Goal: Task Accomplishment & Management: Use online tool/utility

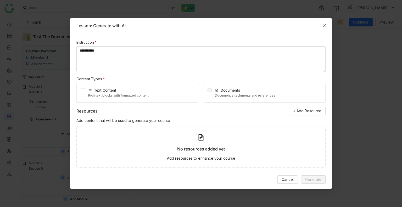
click at [325, 25] on icon "Close" at bounding box center [324, 25] width 3 height 3
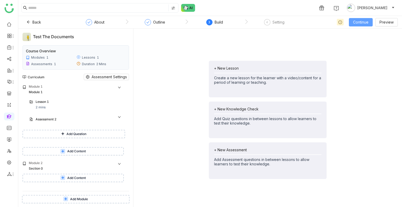
click at [353, 23] on button "Continue" at bounding box center [361, 22] width 24 height 8
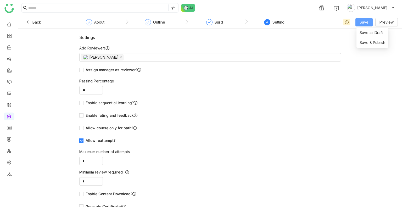
click at [362, 24] on span "Save" at bounding box center [364, 22] width 9 height 6
click at [364, 46] on li "Save & Publish" at bounding box center [372, 43] width 32 height 10
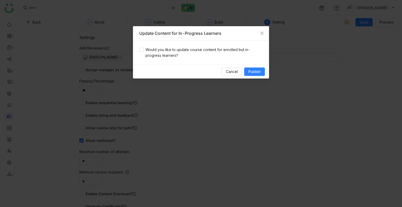
click at [182, 43] on div "Would you like to update course content for enrolled but in-progress learners?" at bounding box center [201, 53] width 136 height 24
click at [182, 51] on span "Would you like to update course content for enrolled but in-progress learners?" at bounding box center [202, 53] width 119 height 12
click at [262, 73] on button "Publish" at bounding box center [254, 72] width 21 height 8
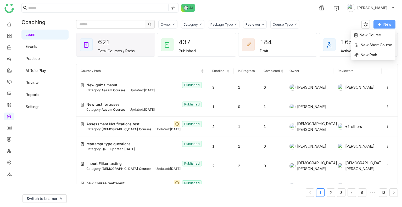
click at [377, 20] on button "New" at bounding box center [384, 24] width 22 height 8
click at [363, 33] on span "New Course" at bounding box center [367, 35] width 27 height 6
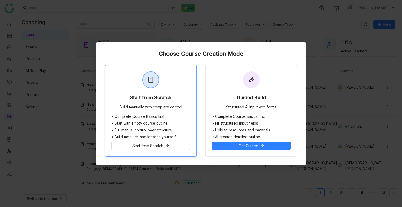
click at [154, 108] on div "Build manually with complete control" at bounding box center [151, 107] width 63 height 5
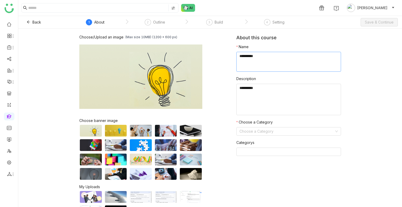
click at [248, 57] on textarea at bounding box center [288, 62] width 105 height 20
type textarea "**********"
click at [262, 104] on textarea at bounding box center [288, 99] width 105 height 31
drag, startPoint x: 256, startPoint y: 124, endPoint x: 256, endPoint y: 129, distance: 5.2
click at [256, 129] on nz-form-item "Choose a Category Choose a Category" at bounding box center [288, 127] width 105 height 16
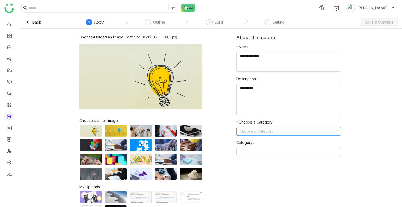
click at [256, 129] on input at bounding box center [286, 131] width 95 height 8
type input "**"
click at [379, 23] on span "Save & Continue" at bounding box center [379, 22] width 29 height 6
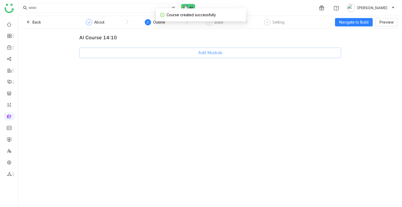
click at [214, 49] on button "Add Module" at bounding box center [210, 53] width 262 height 10
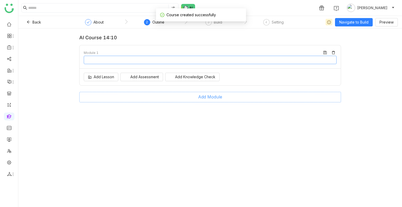
type input "********"
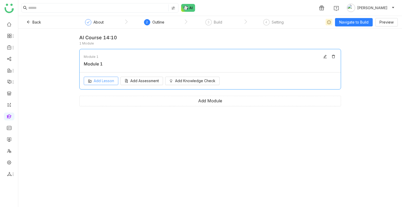
click at [104, 83] on span "Add Lesson" at bounding box center [104, 81] width 20 height 6
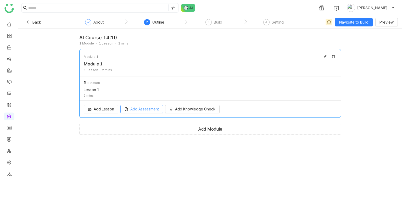
click at [144, 116] on div "Add Lesson Add Assessment Add Knowledge Check" at bounding box center [210, 109] width 261 height 17
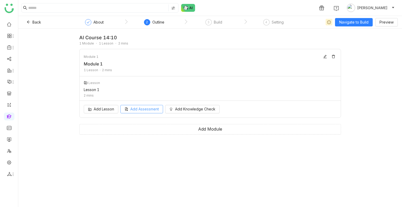
click at [145, 112] on button "Add Assessment" at bounding box center [141, 109] width 43 height 8
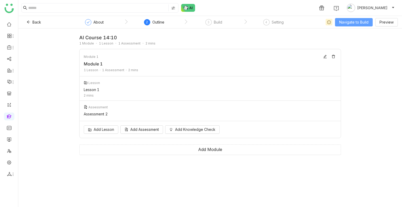
click at [358, 23] on span "Navigate to Build" at bounding box center [353, 22] width 29 height 6
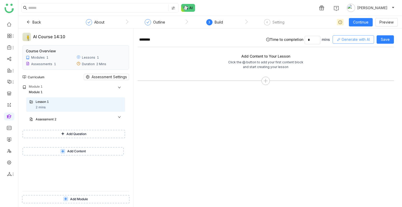
click at [347, 40] on span "Generate with AI" at bounding box center [356, 40] width 28 height 6
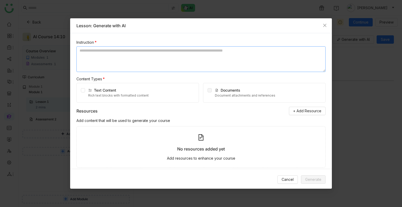
click at [128, 66] on textarea at bounding box center [200, 59] width 249 height 26
type textarea "**********"
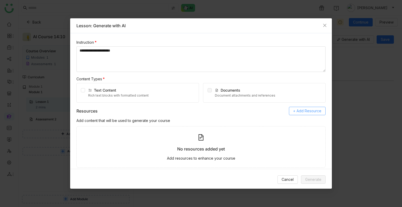
click at [309, 109] on span "+ Add Resource" at bounding box center [307, 111] width 28 height 6
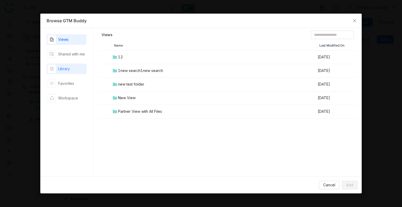
click at [68, 68] on div "Library" at bounding box center [64, 69] width 12 height 6
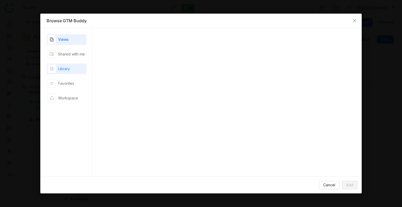
click at [68, 68] on div "Library" at bounding box center [64, 69] width 12 height 6
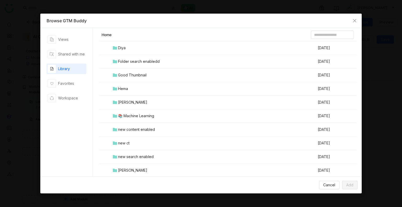
scroll to position [238, 0]
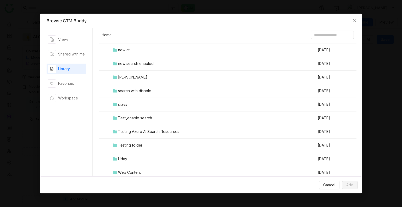
click at [136, 141] on td "Testing folder" at bounding box center [214, 146] width 205 height 14
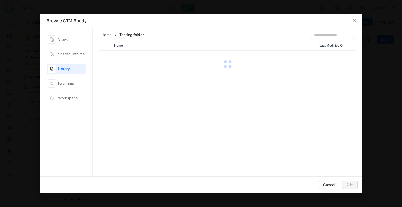
click at [136, 141] on div "Name Last Modified On" at bounding box center [228, 110] width 258 height 138
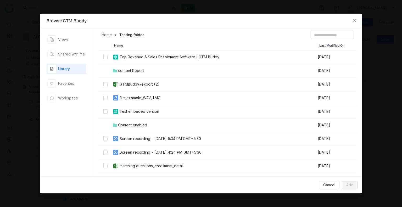
click at [187, 43] on th "Name" at bounding box center [214, 45] width 205 height 9
click at [107, 102] on td at bounding box center [105, 98] width 13 height 14
click at [107, 109] on label at bounding box center [105, 112] width 4 height 6
click at [103, 141] on td at bounding box center [105, 139] width 13 height 14
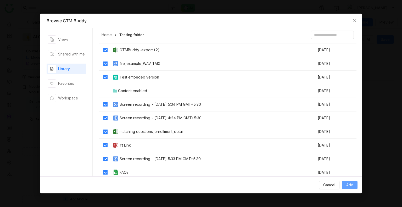
click at [343, 183] on button "Add" at bounding box center [349, 185] width 15 height 8
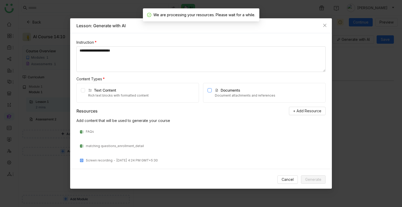
click at [208, 93] on label at bounding box center [210, 92] width 4 height 11
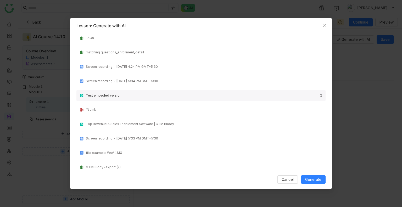
scroll to position [0, 0]
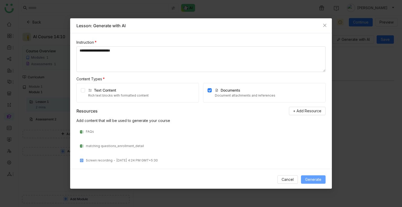
click at [315, 178] on span "Generate" at bounding box center [313, 180] width 16 height 6
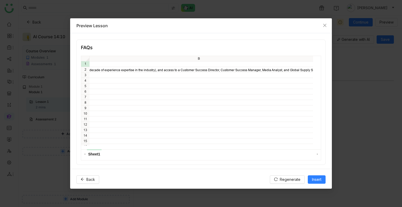
scroll to position [0, 303]
click at [284, 178] on span "Regenerate" at bounding box center [290, 180] width 21 height 6
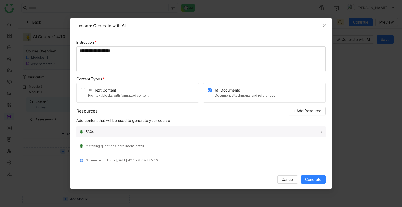
click at [319, 132] on img at bounding box center [320, 131] width 3 height 3
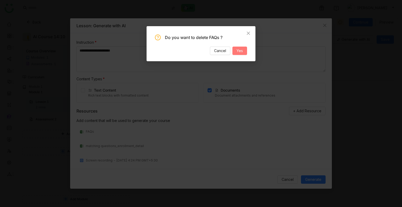
click at [245, 47] on button "Yes" at bounding box center [239, 51] width 15 height 8
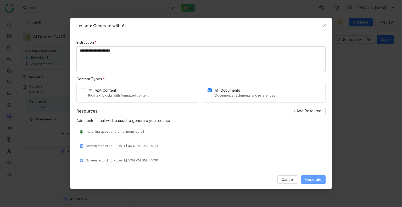
click at [309, 179] on span "Generate" at bounding box center [313, 180] width 16 height 6
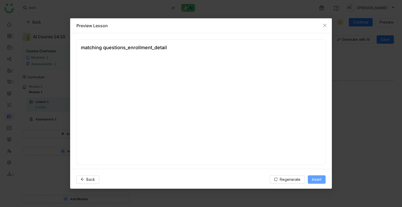
click at [309, 179] on button "Insert" at bounding box center [317, 179] width 18 height 8
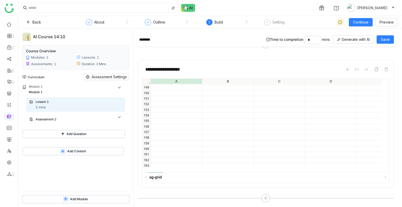
scroll to position [795, 0]
click at [351, 40] on span "Generate with AI" at bounding box center [356, 40] width 28 height 6
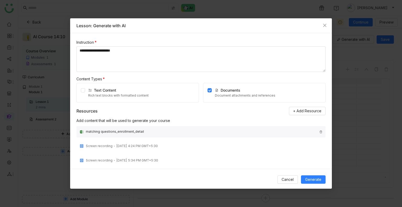
click at [318, 131] on div "matching questions_enrollment_detail" at bounding box center [200, 131] width 249 height 11
click at [319, 132] on img at bounding box center [320, 131] width 3 height 3
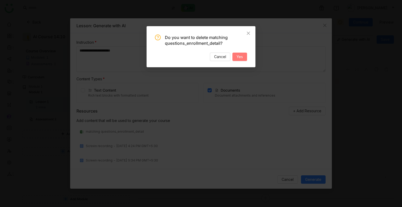
click at [239, 57] on span "Yes" at bounding box center [240, 57] width 6 height 6
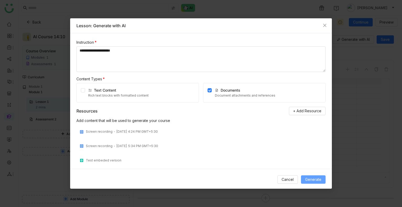
click at [313, 182] on span "Generate" at bounding box center [313, 180] width 16 height 6
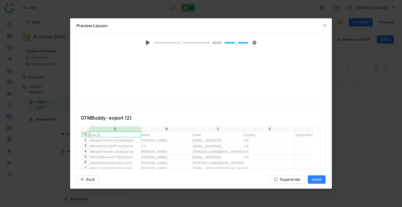
scroll to position [951, 0]
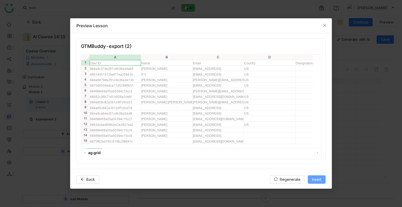
click at [315, 180] on span "Insert" at bounding box center [316, 180] width 9 height 6
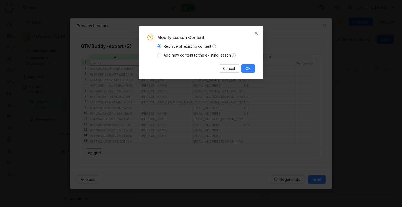
click at [178, 58] on div "Modify Lesson Content Replace all existing content Add new content to the exist…" at bounding box center [201, 54] width 108 height 38
click at [177, 57] on span "Add new content to the existing lesson" at bounding box center [199, 55] width 76 height 6
click at [251, 70] on button "OK" at bounding box center [248, 68] width 14 height 8
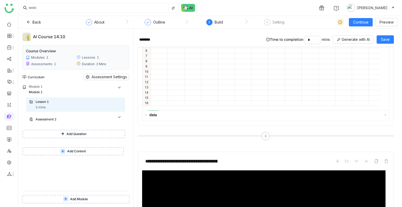
scroll to position [0, 0]
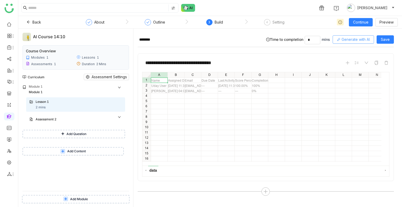
click at [356, 40] on span "Generate with AI" at bounding box center [356, 40] width 28 height 6
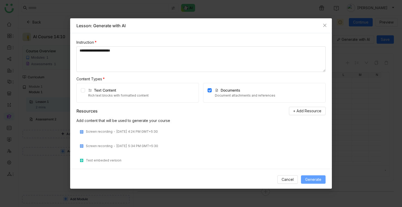
click at [320, 180] on span "Generate" at bounding box center [313, 180] width 16 height 6
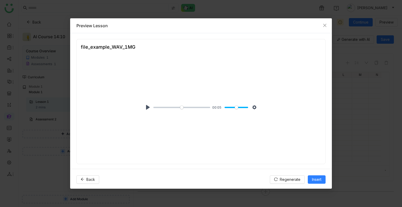
scroll to position [866, 0]
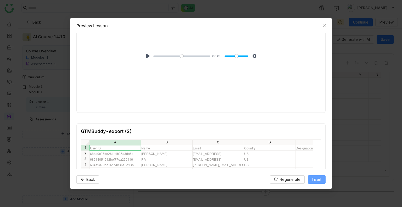
click at [318, 180] on span "Insert" at bounding box center [316, 180] width 9 height 6
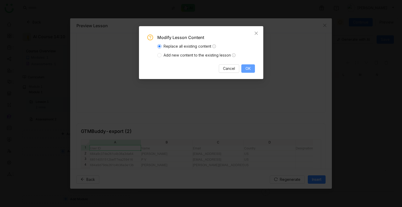
click at [247, 68] on span "OK" at bounding box center [247, 69] width 5 height 6
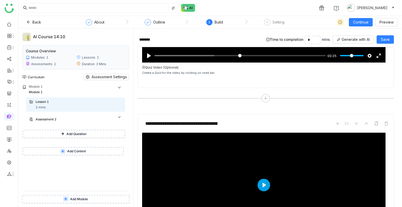
scroll to position [0, 0]
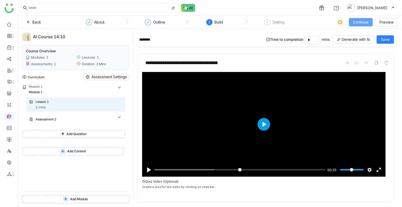
click at [363, 19] on span "Continue" at bounding box center [360, 22] width 15 height 6
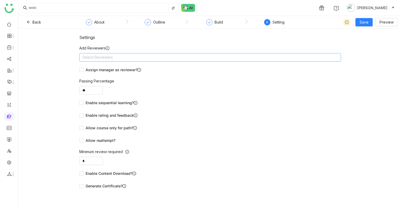
click at [161, 58] on nz-select-top-control "Select Reviewers" at bounding box center [210, 57] width 262 height 8
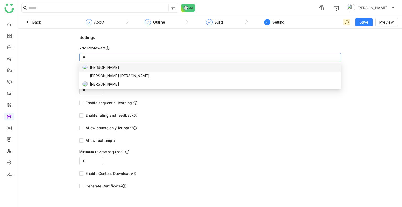
type input "*"
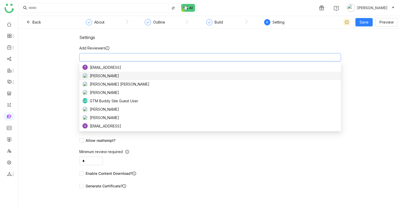
scroll to position [59, 0]
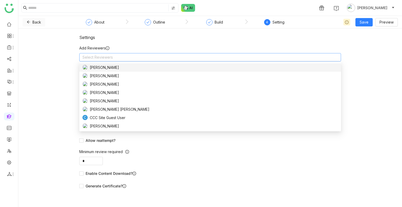
click at [31, 24] on button "Back" at bounding box center [34, 22] width 23 height 8
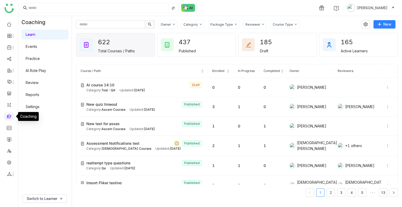
click at [7, 115] on link at bounding box center [9, 116] width 5 height 4
click at [50, 199] on span "Switch to Learner" at bounding box center [42, 199] width 31 height 6
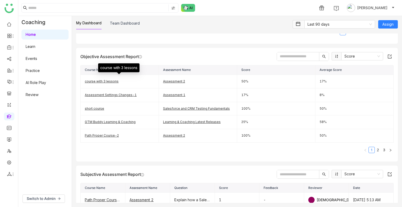
scroll to position [194, 0]
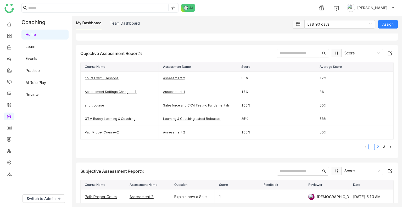
click at [375, 146] on link "2" at bounding box center [378, 147] width 6 height 6
click at [381, 146] on link "3" at bounding box center [384, 147] width 6 height 6
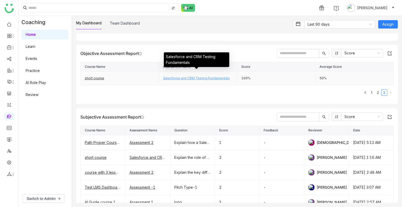
click at [195, 76] on link "Salesforce and CRM Testing Fundamentals" at bounding box center [196, 78] width 67 height 4
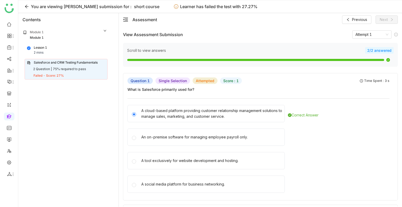
drag, startPoint x: 155, startPoint y: 4, endPoint x: 126, endPoint y: 9, distance: 29.2
click at [126, 9] on div "You are viewing Uday Bhanu's submission for : short course Learner has failed t…" at bounding box center [140, 6] width 235 height 8
copy div "short course"
click at [25, 4] on icon at bounding box center [27, 6] width 4 height 4
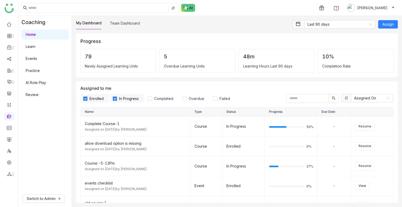
click at [35, 44] on link "Learn" at bounding box center [31, 46] width 10 height 4
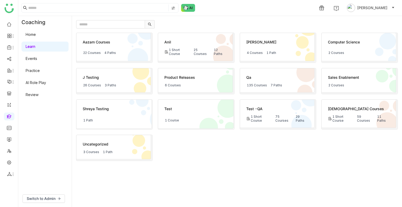
click at [35, 45] on link "Learn" at bounding box center [31, 46] width 10 height 4
click at [110, 23] on input "text" at bounding box center [110, 24] width 69 height 8
paste input "**********"
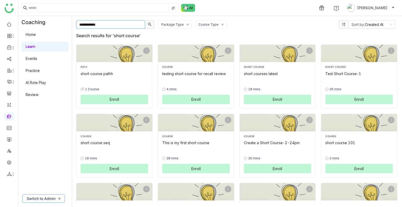
type input "**********"
click at [50, 199] on span "Switch to Admin" at bounding box center [41, 199] width 29 height 6
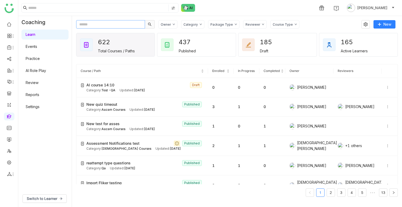
click at [100, 25] on input "text" at bounding box center [110, 24] width 69 height 8
paste input "**********"
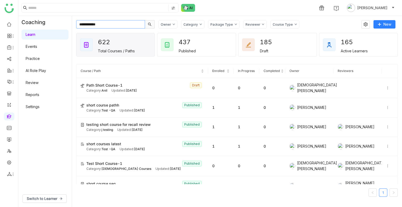
type input "**********"
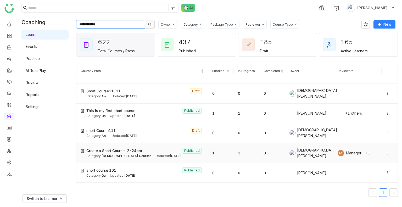
scroll to position [222, 0]
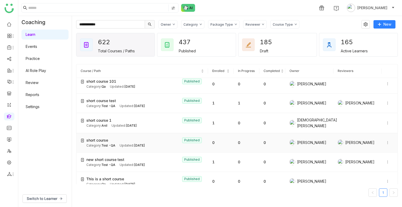
click at [96, 143] on div "Category: Test -QA" at bounding box center [100, 145] width 29 height 5
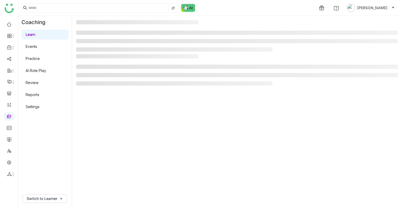
click at [110, 133] on gtmb-manage-detail-wrapper at bounding box center [237, 111] width 322 height 183
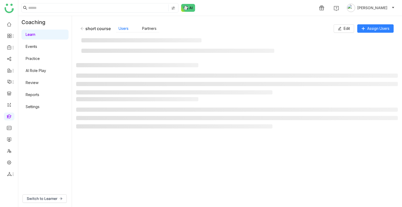
click at [110, 133] on gtmb-manage-detail-wrapper "short course Users Partners Edit Assign Users" at bounding box center [237, 111] width 322 height 183
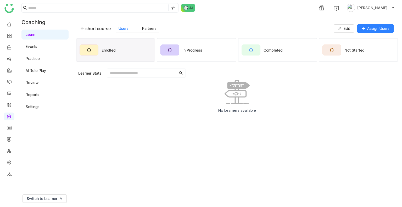
click at [110, 133] on gtmb-manage-detail-wrapper "short course Users Partners Edit Assign Users 0 Enrolled 0 In Progress 0 Comple…" at bounding box center [237, 111] width 322 height 183
click at [345, 29] on span "Edit" at bounding box center [347, 29] width 6 height 6
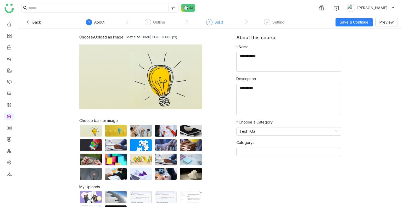
click at [206, 24] on div "3 Build" at bounding box center [214, 23] width 17 height 9
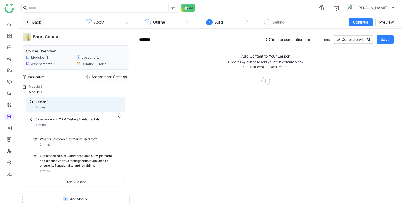
click at [30, 23] on button "Back" at bounding box center [34, 22] width 23 height 8
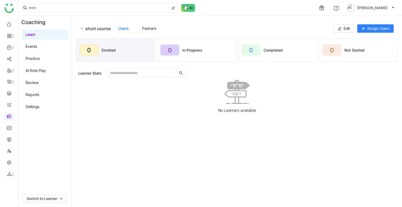
click at [82, 28] on icon at bounding box center [82, 29] width 4 height 4
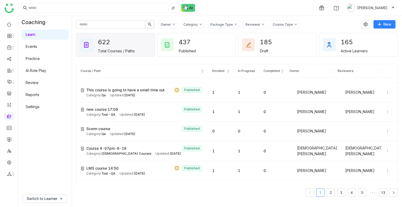
scroll to position [175, 0]
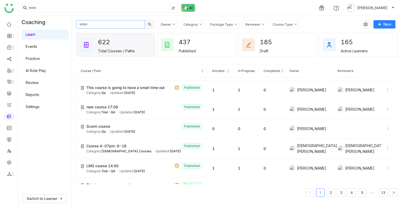
click at [102, 26] on input "text" at bounding box center [110, 24] width 69 height 8
paste input "**********"
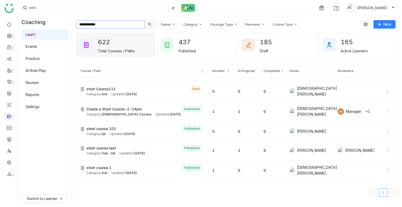
type input "**********"
click at [192, 26] on div "Category" at bounding box center [192, 24] width 23 height 8
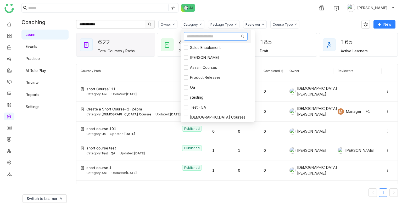
click at [197, 36] on input "text" at bounding box center [213, 37] width 53 height 6
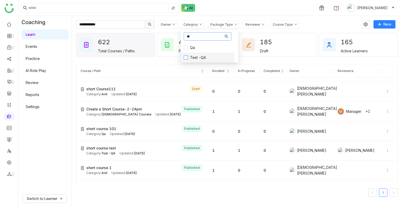
type input "**"
click at [197, 56] on span "Test -QA" at bounding box center [198, 58] width 20 height 6
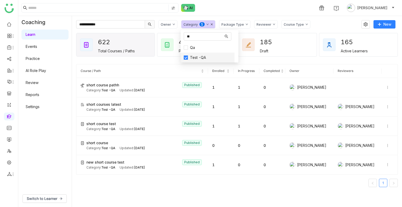
scroll to position [0, 0]
click at [134, 187] on nz-pagination "1" at bounding box center [237, 183] width 322 height 8
click at [129, 95] on td "short course pathh Published Category: Test -QA Updated: Aug 06, 2025" at bounding box center [142, 87] width 132 height 19
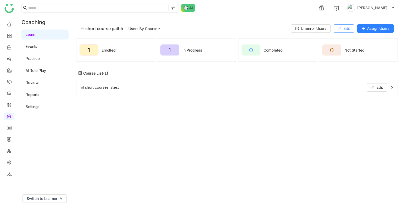
click at [351, 26] on button "Edit" at bounding box center [344, 28] width 20 height 8
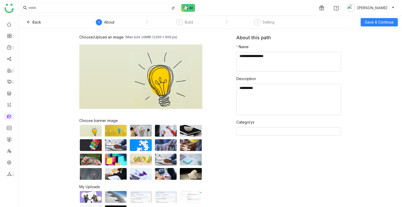
click at [196, 24] on nz-step "2 Build" at bounding box center [185, 23] width 80 height 9
click at [190, 23] on div "Build" at bounding box center [189, 22] width 8 height 6
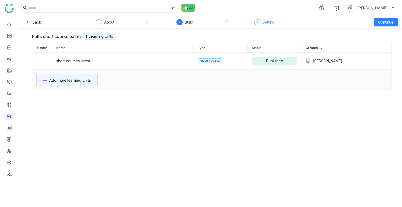
click at [259, 24] on div "3" at bounding box center [257, 22] width 6 height 6
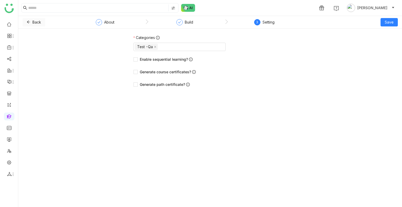
click at [32, 21] on button "Back" at bounding box center [34, 22] width 23 height 8
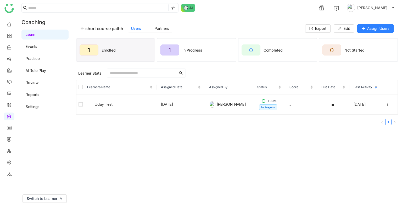
click at [84, 29] on div "short course pathh" at bounding box center [101, 28] width 43 height 5
click at [83, 29] on icon at bounding box center [82, 29] width 4 height 4
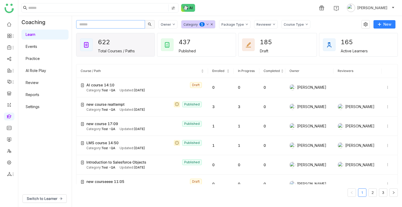
click at [104, 23] on input "text" at bounding box center [110, 24] width 69 height 8
paste input "**********"
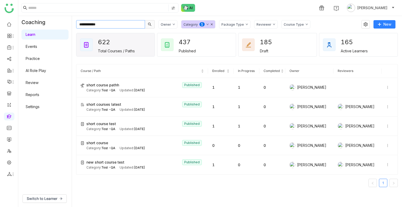
type input "**********"
click at [7, 141] on link at bounding box center [9, 139] width 5 height 4
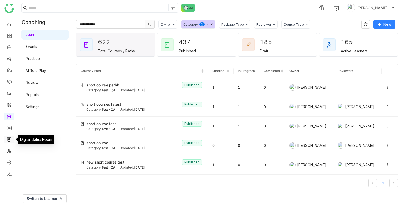
click at [7, 141] on link at bounding box center [9, 139] width 5 height 4
click at [9, 141] on link at bounding box center [9, 139] width 5 height 4
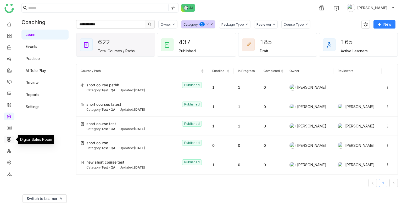
click at [9, 141] on link at bounding box center [9, 139] width 5 height 4
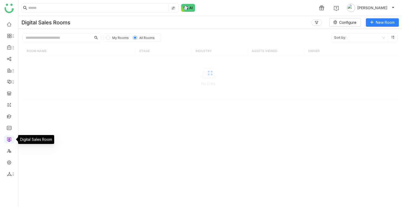
click at [9, 141] on link at bounding box center [9, 139] width 5 height 4
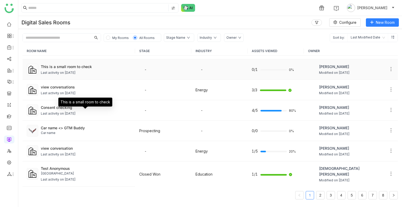
scroll to position [67, 0]
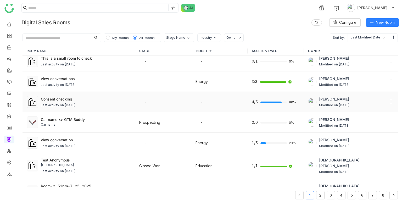
click at [96, 103] on div "Last activity on Aug 18, 2025" at bounding box center [86, 105] width 90 height 5
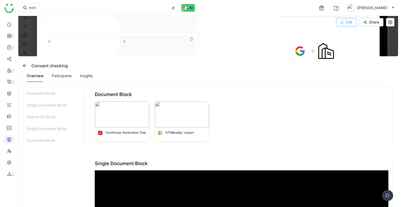
click at [351, 23] on span "Edit" at bounding box center [349, 22] width 6 height 6
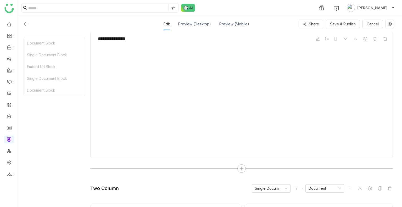
scroll to position [316, 0]
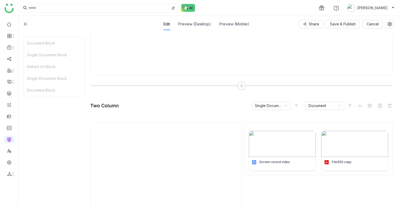
type input "*"
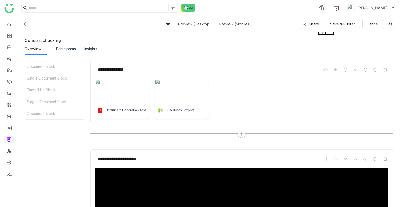
scroll to position [0, 0]
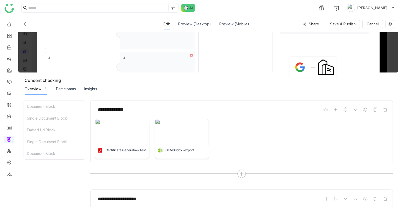
click at [342, 19] on div "Edit Preview (Desktop) Preview (Mobile) Share Save & Publish Cancel" at bounding box center [208, 24] width 371 height 12
click at [89, 86] on div "Insights" at bounding box center [90, 89] width 13 height 6
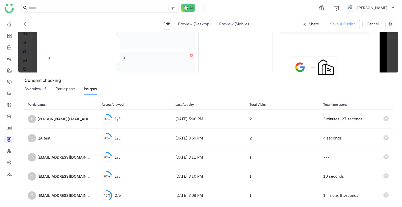
click at [339, 24] on span "Save & Publish" at bounding box center [343, 24] width 26 height 6
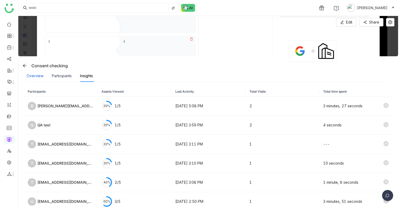
click at [31, 73] on div "Overview" at bounding box center [35, 76] width 17 height 6
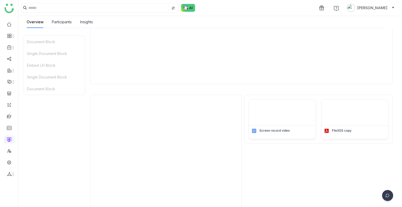
scroll to position [336, 0]
type input "*"
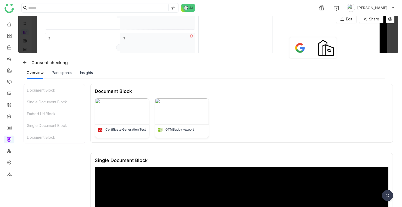
scroll to position [0, 0]
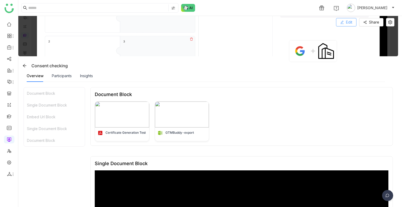
click at [348, 19] on span "Edit" at bounding box center [349, 22] width 6 height 6
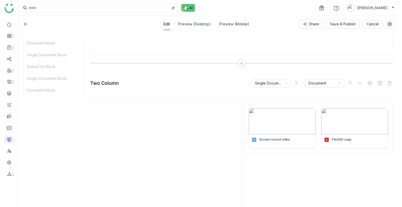
scroll to position [449, 0]
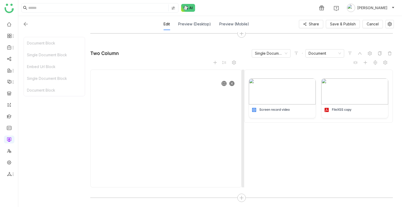
click at [233, 82] on icon at bounding box center [231, 83] width 3 height 3
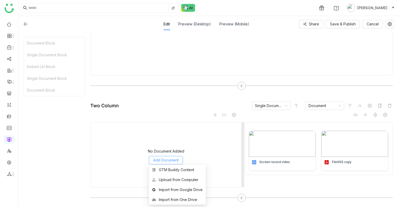
click at [171, 162] on button "Add Document" at bounding box center [166, 160] width 34 height 8
click at [171, 169] on div "GTM Buddy Content" at bounding box center [176, 170] width 35 height 6
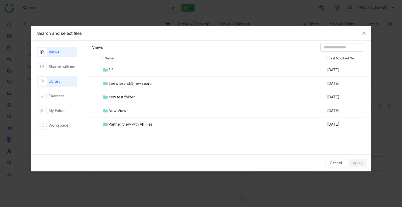
click at [53, 86] on div "Library" at bounding box center [57, 81] width 40 height 10
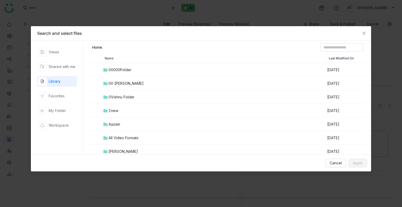
click at [116, 69] on div "00000Folder" at bounding box center [120, 70] width 23 height 6
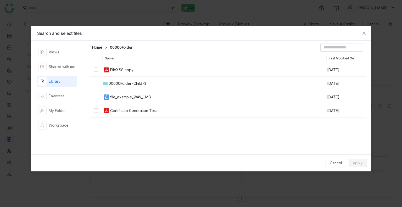
click at [127, 82] on div "00000Folder-Child-1" at bounding box center [128, 84] width 38 height 6
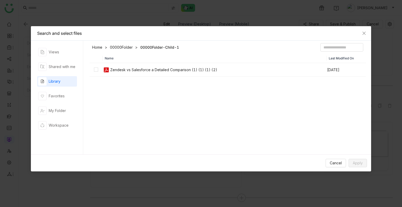
click at [113, 69] on div "Zendesk vs Salesforce a Detailed Comparison (1) (1) (1) (2)" at bounding box center [163, 70] width 107 height 6
click at [352, 161] on button "Apply" at bounding box center [358, 163] width 18 height 8
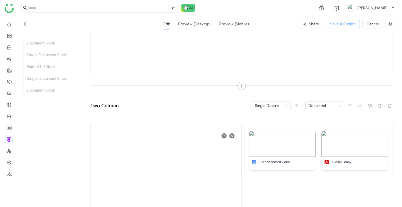
click at [341, 23] on span "Save & Publish" at bounding box center [343, 24] width 26 height 6
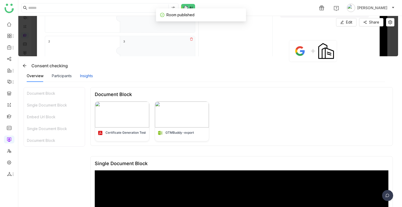
click at [91, 77] on div "Insights" at bounding box center [86, 76] width 13 height 6
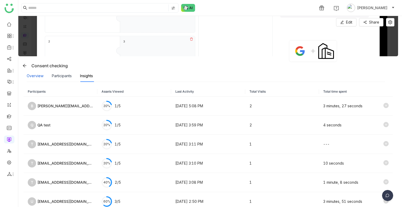
click at [32, 78] on div "Overview" at bounding box center [35, 76] width 17 height 6
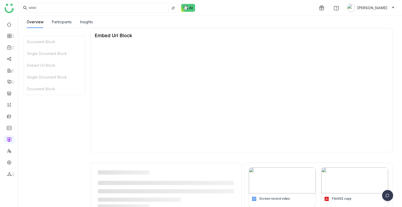
scroll to position [336, 0]
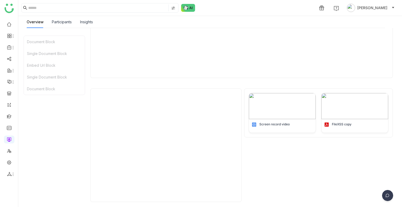
type input "*"
click at [86, 19] on div "Insights" at bounding box center [86, 22] width 13 height 12
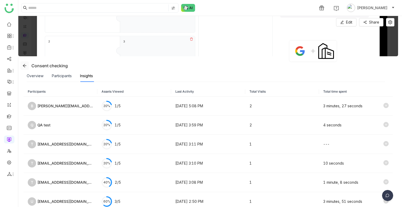
click at [22, 62] on button at bounding box center [24, 66] width 8 height 8
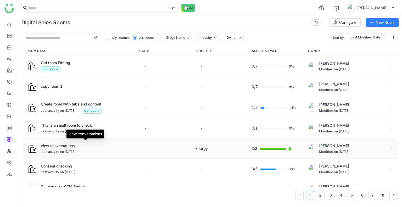
click at [55, 144] on div "view conversations" at bounding box center [86, 145] width 90 height 5
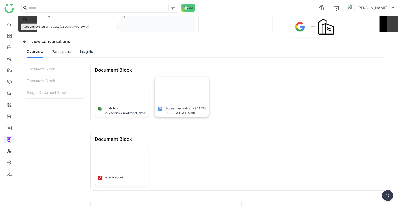
scroll to position [22, 0]
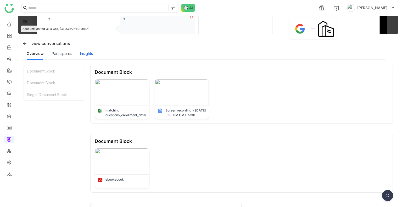
click at [90, 52] on div "Insights" at bounding box center [86, 54] width 13 height 6
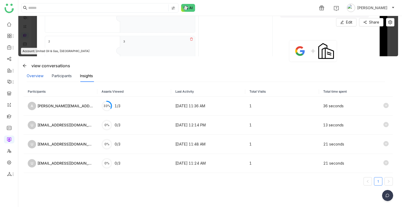
click at [35, 76] on div "Overview" at bounding box center [35, 76] width 17 height 6
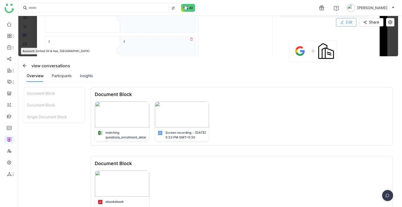
click at [344, 21] on button "Edit" at bounding box center [346, 22] width 20 height 8
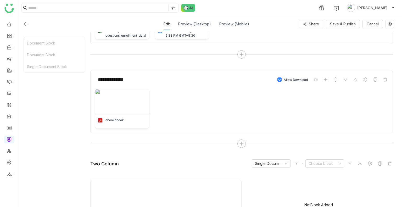
scroll to position [178, 0]
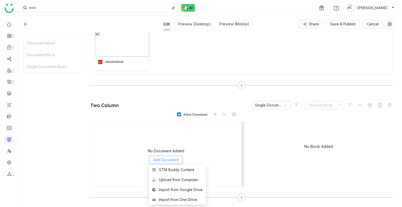
click at [172, 161] on span "Add Document" at bounding box center [166, 160] width 26 height 6
click at [171, 169] on div "GTM Buddy Content" at bounding box center [176, 170] width 35 height 6
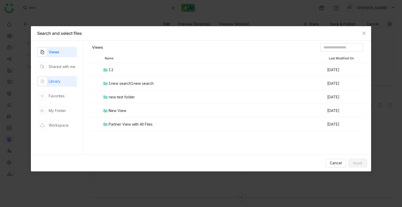
click at [57, 83] on div "Library" at bounding box center [55, 82] width 12 height 6
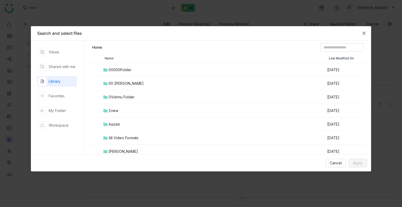
click at [364, 31] on icon "Close" at bounding box center [364, 33] width 4 height 4
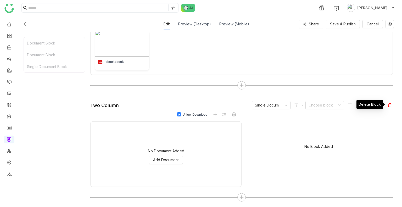
click at [388, 103] on icon at bounding box center [390, 105] width 4 height 4
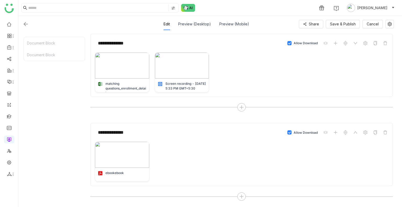
scroll to position [66, 0]
click at [351, 20] on button "Save & Publish" at bounding box center [343, 24] width 34 height 8
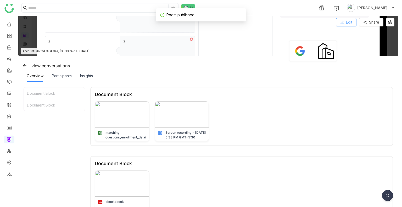
click at [346, 20] on span "Edit" at bounding box center [349, 22] width 6 height 6
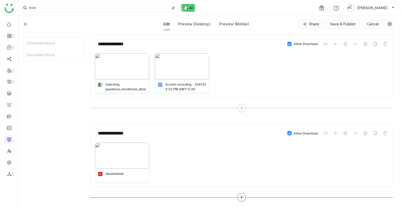
click at [241, 195] on icon at bounding box center [241, 197] width 5 height 5
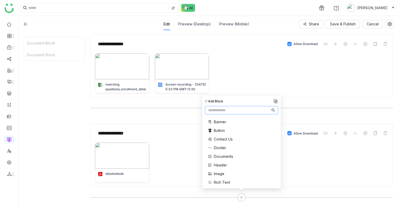
scroll to position [105, 0]
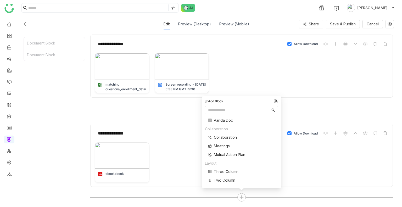
click at [222, 177] on span "Two Column" at bounding box center [224, 179] width 21 height 5
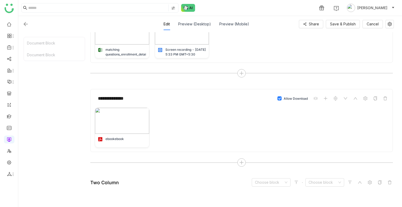
scroll to position [165, 0]
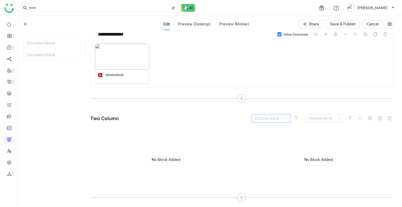
click at [268, 118] on input at bounding box center [269, 118] width 29 height 8
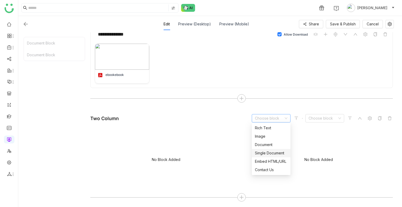
click at [264, 153] on div "Single Document" at bounding box center [271, 153] width 32 height 6
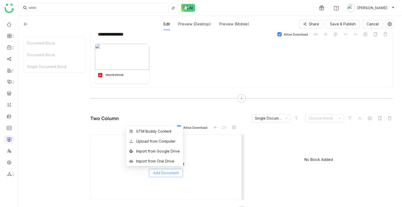
click at [164, 171] on span "Add Document" at bounding box center [166, 173] width 26 height 6
click at [148, 132] on div "GTM Buddy Content" at bounding box center [153, 132] width 35 height 6
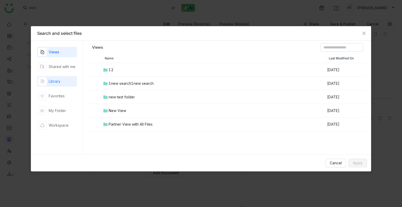
click at [68, 82] on div "Library" at bounding box center [57, 81] width 40 height 10
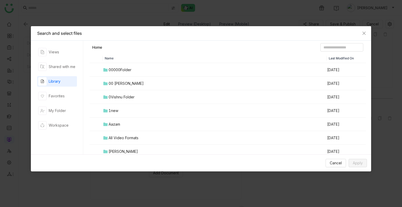
click at [109, 69] on div "00000Folder" at bounding box center [120, 70] width 23 height 6
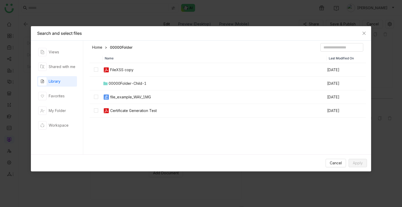
click at [125, 85] on div "00000Folder-Child-1" at bounding box center [128, 84] width 38 height 6
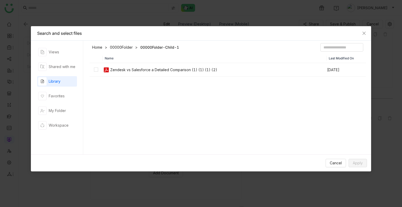
click at [123, 70] on div "Zendesk vs Salesforce a Detailed Comparison (1) (1) (1) (2)" at bounding box center [163, 70] width 107 height 6
click at [355, 163] on span "Apply" at bounding box center [358, 163] width 10 height 6
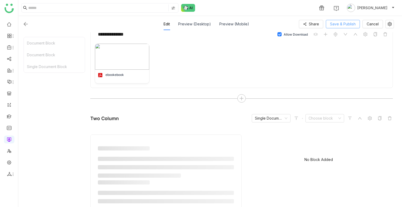
click at [337, 24] on span "Save & Publish" at bounding box center [343, 24] width 26 height 6
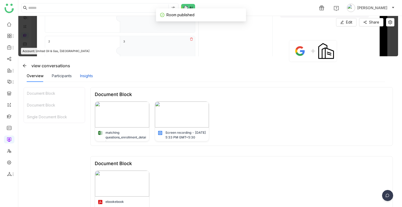
click at [88, 75] on div "Insights" at bounding box center [86, 76] width 13 height 6
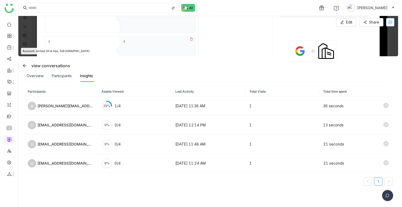
click at [391, 23] on icon at bounding box center [390, 22] width 4 height 4
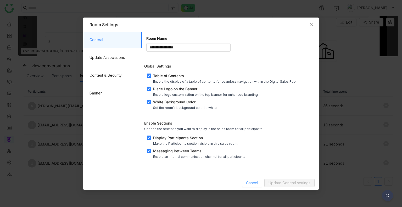
click at [254, 184] on span "Cancel" at bounding box center [252, 183] width 12 height 6
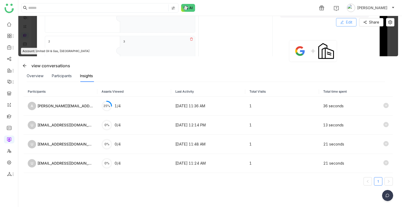
click at [345, 23] on button "Edit" at bounding box center [346, 22] width 20 height 8
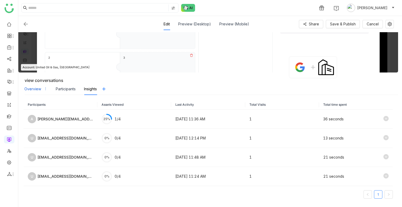
click at [33, 92] on div "Overview" at bounding box center [35, 89] width 23 height 12
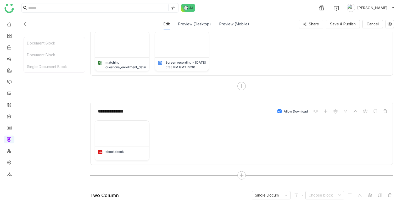
scroll to position [230, 0]
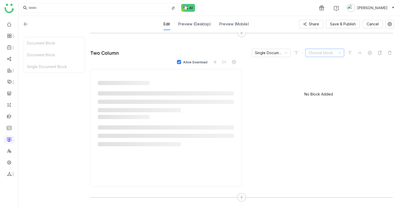
click at [322, 50] on input at bounding box center [323, 53] width 29 height 8
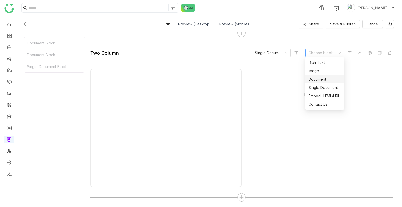
click at [314, 80] on div "Document" at bounding box center [325, 79] width 32 height 6
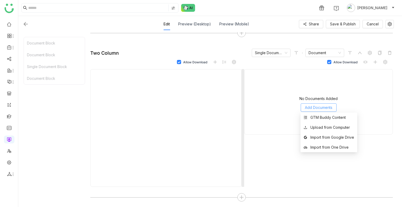
click at [319, 107] on span "Add Documents" at bounding box center [318, 108] width 27 height 6
click at [315, 115] on div "GTM Buddy Content" at bounding box center [327, 118] width 35 height 6
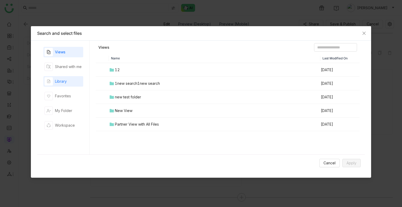
click at [77, 77] on div "Library" at bounding box center [63, 81] width 40 height 10
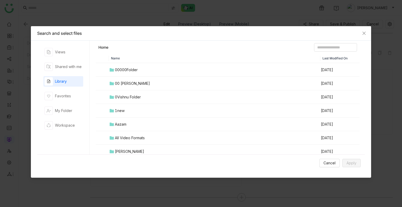
click at [143, 70] on td "00000Folder" at bounding box center [214, 70] width 211 height 14
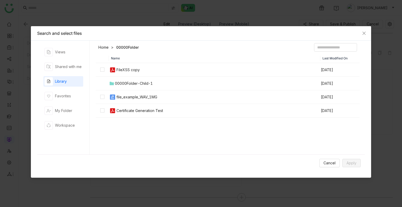
click at [123, 109] on div "Certificate Generation Test" at bounding box center [139, 111] width 47 height 6
click at [120, 67] on div "FileXSS copy" at bounding box center [127, 70] width 23 height 6
click at [358, 163] on button "Apply" at bounding box center [351, 163] width 18 height 8
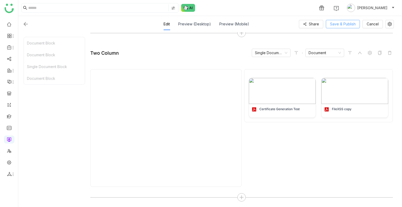
click at [346, 23] on span "Save & Publish" at bounding box center [343, 24] width 26 height 6
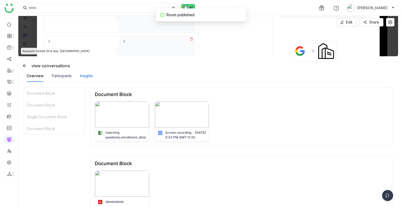
click at [87, 74] on div "Insights" at bounding box center [86, 76] width 13 height 6
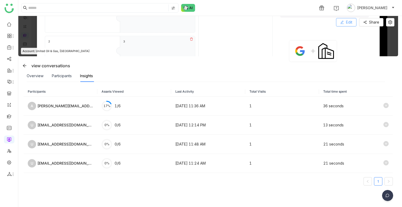
click at [347, 22] on span "Edit" at bounding box center [349, 22] width 6 height 6
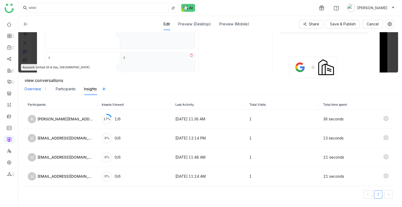
click at [37, 87] on div "Overview" at bounding box center [32, 89] width 17 height 6
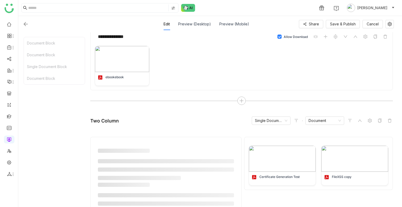
scroll to position [162, 0]
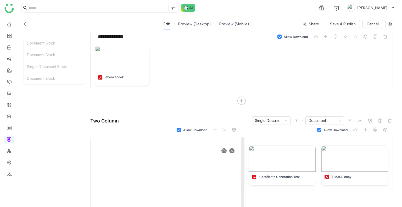
click at [232, 150] on icon at bounding box center [232, 151] width 2 height 2
click at [339, 25] on span "Save & Publish" at bounding box center [343, 24] width 26 height 6
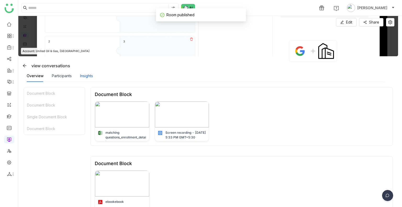
click at [88, 77] on div "Insights" at bounding box center [86, 76] width 13 height 6
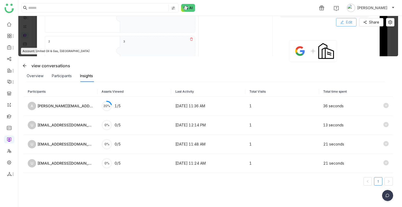
click at [349, 21] on span "Edit" at bounding box center [349, 22] width 6 height 6
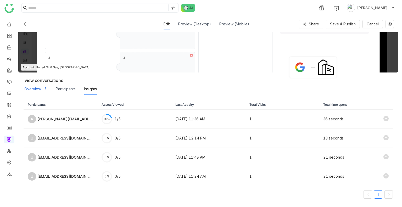
click at [30, 86] on div "Overview" at bounding box center [32, 89] width 17 height 6
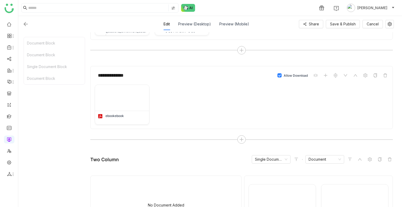
scroll to position [178, 0]
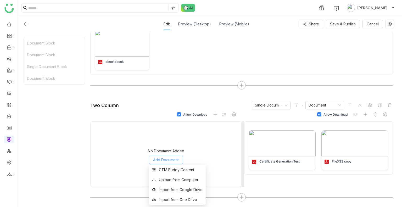
click at [166, 158] on span "Add Document" at bounding box center [166, 160] width 26 height 6
click at [167, 167] on div "GTM Buddy Content" at bounding box center [176, 170] width 35 height 6
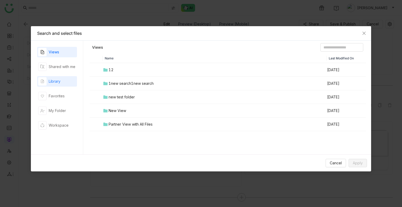
click at [61, 82] on div "Library" at bounding box center [57, 81] width 40 height 10
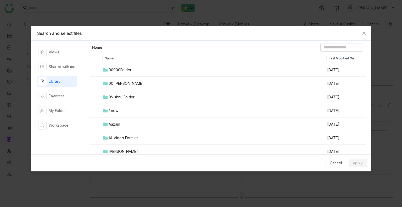
click at [116, 81] on div "00 Arif Folder" at bounding box center [126, 84] width 35 height 6
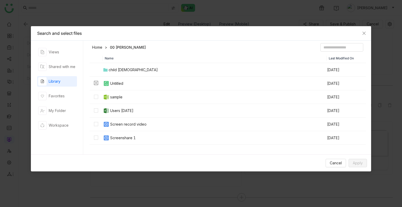
click at [104, 124] on img at bounding box center [106, 124] width 6 height 6
click at [363, 163] on button "Apply" at bounding box center [358, 163] width 18 height 8
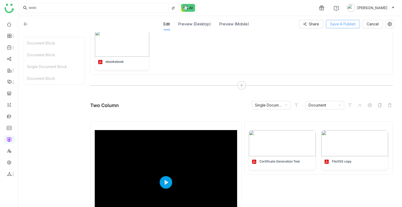
click at [353, 25] on span "Save & Publish" at bounding box center [343, 24] width 26 height 6
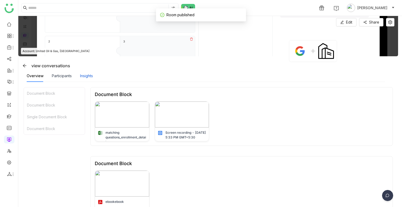
click at [88, 77] on div "Insights" at bounding box center [86, 76] width 13 height 6
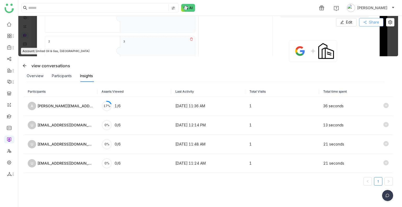
click at [372, 22] on span "Share" at bounding box center [374, 22] width 10 height 6
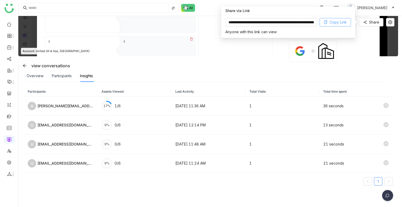
click at [343, 23] on span "Copy Link" at bounding box center [338, 22] width 17 height 6
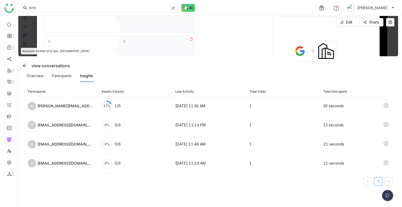
click at [21, 69] on button at bounding box center [24, 66] width 8 height 8
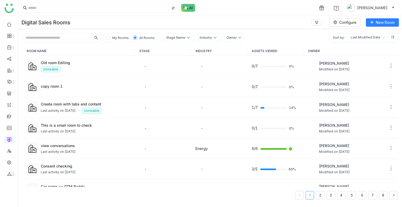
scroll to position [48, 0]
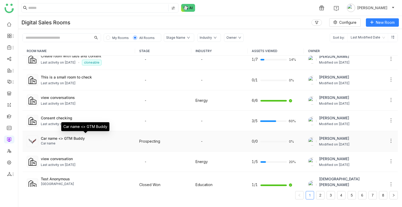
click at [66, 125] on div "Car name <> GTM Buddy" at bounding box center [85, 126] width 48 height 9
click at [61, 120] on div "Consent checking Last activity on Aug 18, 2025" at bounding box center [86, 121] width 90 height 12
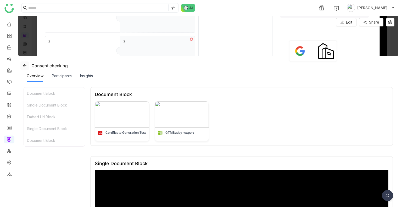
click at [23, 64] on icon at bounding box center [25, 66] width 4 height 4
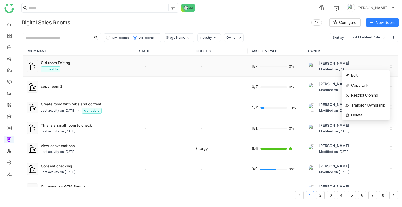
click at [388, 65] on icon at bounding box center [390, 65] width 5 height 5
click at [203, 15] on div "1 Uday Bhanu" at bounding box center [210, 8] width 384 height 16
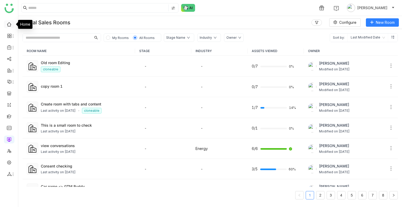
click at [9, 22] on link at bounding box center [9, 24] width 5 height 4
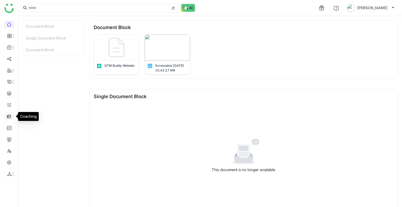
click at [10, 114] on link at bounding box center [9, 116] width 5 height 4
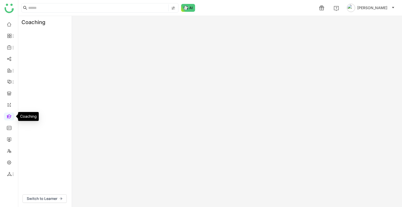
click at [10, 114] on link at bounding box center [9, 116] width 5 height 4
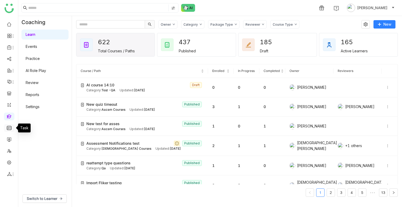
click at [8, 126] on link at bounding box center [9, 127] width 5 height 4
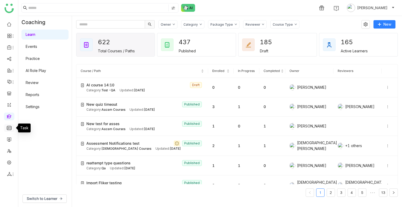
click at [8, 126] on link at bounding box center [9, 127] width 5 height 4
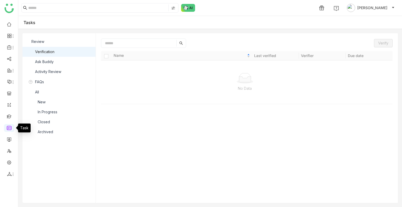
click at [8, 126] on link at bounding box center [9, 127] width 5 height 4
drag, startPoint x: 8, startPoint y: 126, endPoint x: 171, endPoint y: 77, distance: 169.3
click at [171, 77] on nz-layout "1 Uday Bhanu Tasks Review Verification Ask Buddy Activity Review FAQs All New I…" at bounding box center [201, 103] width 402 height 207
click at [52, 59] on div "Ask Buddy" at bounding box center [44, 62] width 19 height 6
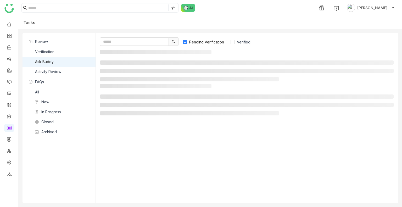
click at [52, 59] on div "Ask Buddy" at bounding box center [44, 62] width 19 height 6
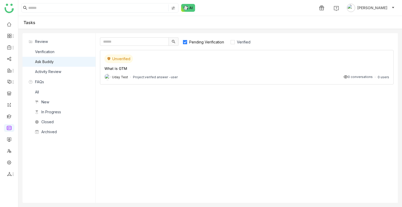
click at [160, 70] on div "What is GTM" at bounding box center [246, 68] width 285 height 5
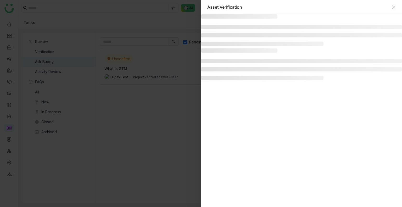
click at [160, 70] on div at bounding box center [201, 103] width 402 height 207
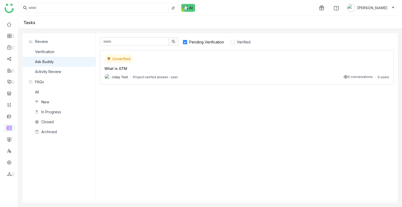
click at [160, 70] on div "What is GTM" at bounding box center [246, 68] width 285 height 5
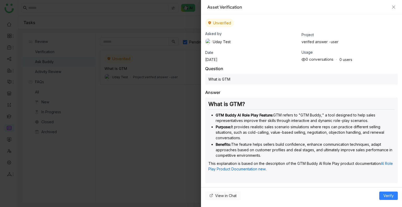
click at [221, 194] on span "View in Chat" at bounding box center [225, 196] width 21 height 6
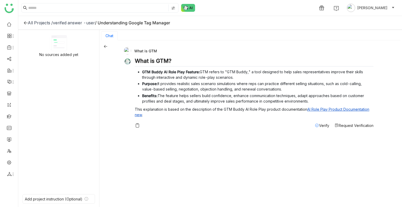
click at [346, 125] on span "Request Verification" at bounding box center [356, 125] width 35 height 4
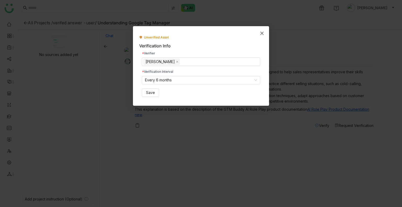
click at [261, 36] on span "Close" at bounding box center [262, 33] width 14 height 14
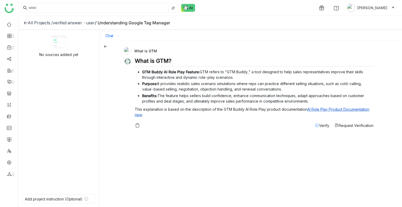
scroll to position [1, 0]
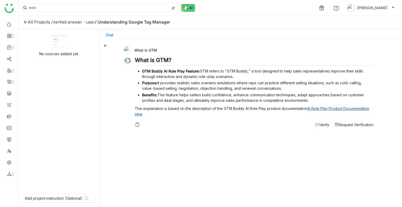
click at [137, 57] on h2 "What is GTM?" at bounding box center [254, 61] width 239 height 9
click at [154, 73] on li "GTM Buddy AI Role Play Feature: GTM refers to "GTM Buddy," a tool designed to h…" at bounding box center [257, 73] width 231 height 11
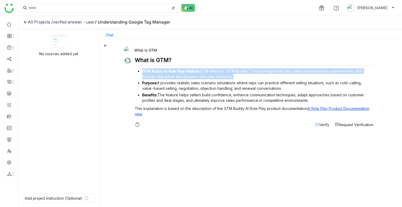
click at [154, 73] on li "GTM Buddy AI Role Play Feature: GTM refers to "GTM Buddy," a tool designed to h…" at bounding box center [257, 73] width 231 height 11
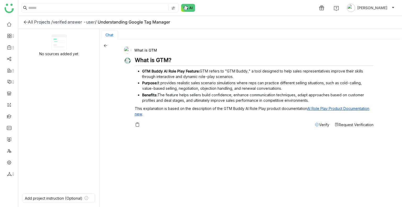
click at [166, 82] on li "Purpose: It provides realistic sales scenario simulations where reps can practi…" at bounding box center [257, 85] width 231 height 11
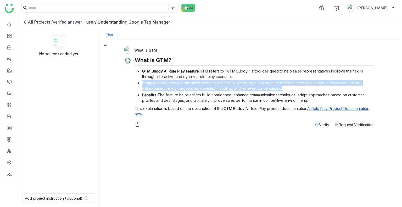
click at [166, 82] on li "Purpose: It provides realistic sales scenario simulations where reps can practi…" at bounding box center [257, 85] width 231 height 11
click at [322, 107] on link "AI Role Play Product Documentation new" at bounding box center [252, 111] width 235 height 10
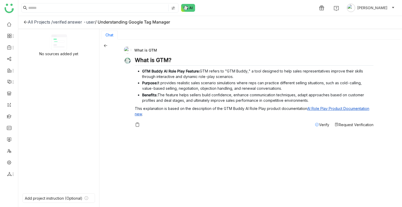
click at [155, 125] on div "Verify Request Verification" at bounding box center [254, 124] width 239 height 5
click at [72, 23] on div "verifed answer -user" at bounding box center [74, 21] width 42 height 5
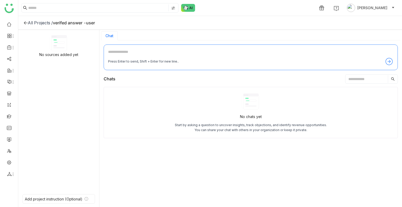
click at [37, 22] on div "All Projects /" at bounding box center [40, 22] width 25 height 5
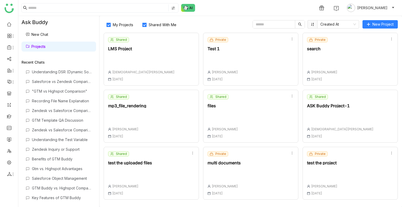
click at [114, 27] on label "My Projects" at bounding box center [121, 24] width 35 height 8
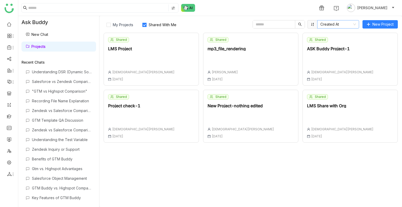
click at [321, 23] on nz-select-item "Created At" at bounding box center [338, 24] width 36 height 8
click at [328, 43] on div "Name" at bounding box center [339, 43] width 36 height 6
click at [330, 32] on div "My Projects Shared With Me Name New Project Shared ASK Buddy Project-1 Vishnu V…" at bounding box center [250, 111] width 303 height 191
click at [115, 32] on div "My Projects Shared With Me Name New Project Shared ASK Buddy Project-1 Vishnu V…" at bounding box center [250, 111] width 303 height 191
click at [122, 28] on label "My Projects" at bounding box center [121, 24] width 35 height 8
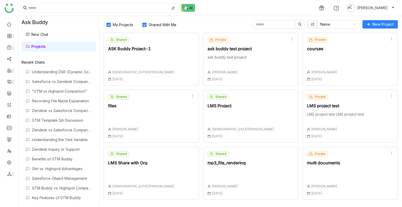
click at [163, 27] on label "Shared With Me" at bounding box center [160, 24] width 42 height 8
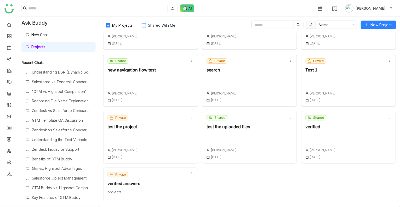
scroll to position [113, 0]
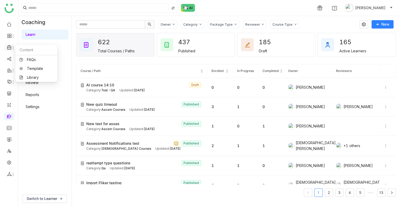
click at [11, 47] on icon at bounding box center [13, 48] width 4 height 4
click at [29, 76] on link "Library" at bounding box center [36, 78] width 34 height 4
click at [29, 76] on body "1 [PERSON_NAME] Coaching Learn Events Practice AI Role Play Review Reports Sett…" at bounding box center [200, 103] width 400 height 207
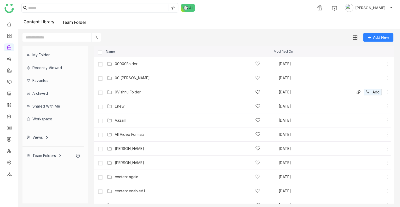
click at [127, 87] on div "0Vishnu Folder [DATE] Add" at bounding box center [242, 92] width 297 height 14
click at [129, 91] on div "0Vishnu Folder" at bounding box center [128, 92] width 26 height 4
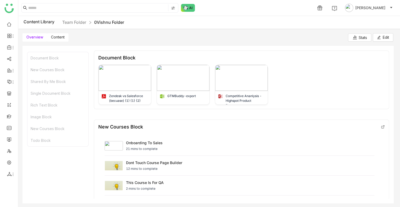
click at [63, 35] on span "Content" at bounding box center [58, 37] width 14 height 4
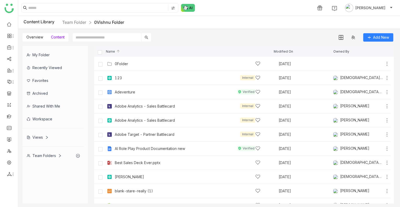
click at [277, 0] on div "1 [PERSON_NAME]" at bounding box center [209, 8] width 382 height 16
click at [277, 0] on div "1 Uday Bhanu" at bounding box center [209, 8] width 382 height 16
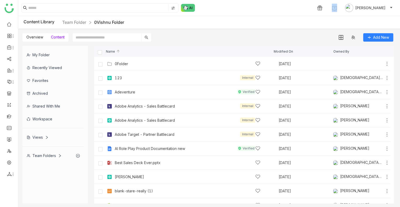
click at [277, 0] on div "1 Uday Bhanu" at bounding box center [209, 8] width 382 height 16
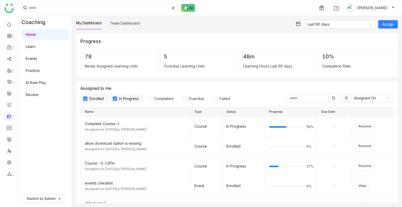
scroll to position [194, 0]
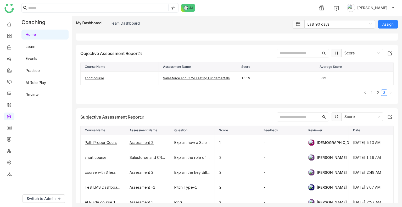
click at [40, 83] on link "AI Role Play" at bounding box center [36, 82] width 20 height 4
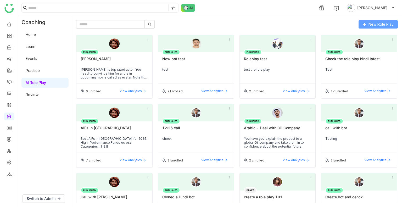
click at [378, 25] on span "New Role Play" at bounding box center [381, 24] width 25 height 6
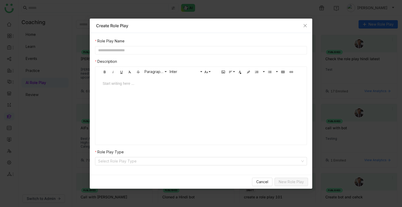
click at [100, 53] on input "text" at bounding box center [201, 50] width 212 height 8
type input "**********"
click at [139, 48] on input "**********" at bounding box center [201, 50] width 212 height 8
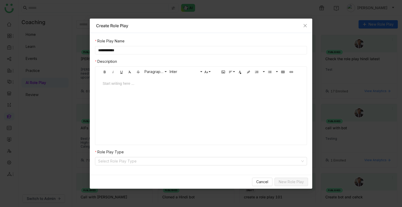
click at [139, 48] on input "**********" at bounding box center [201, 50] width 212 height 8
click at [122, 163] on input at bounding box center [199, 161] width 202 height 8
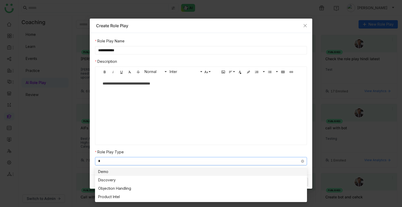
type input "**"
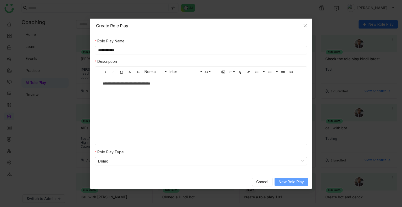
click at [292, 181] on span "New Role Play" at bounding box center [291, 182] width 25 height 6
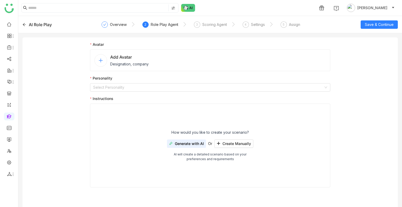
click at [130, 67] on div "Add Avatar Designation, company" at bounding box center [210, 60] width 240 height 22
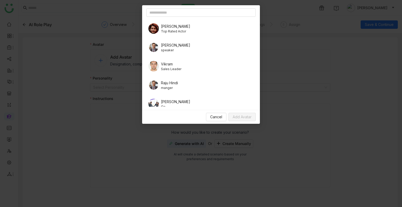
scroll to position [136, 0]
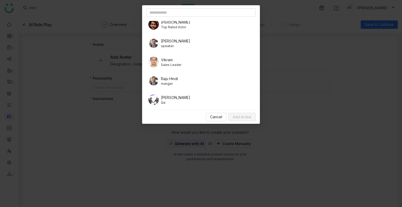
click at [172, 65] on span "Sales Leader" at bounding box center [171, 65] width 20 height 5
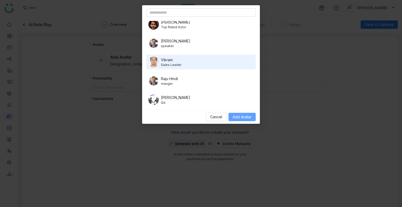
click at [236, 114] on span "Add Avatar" at bounding box center [242, 117] width 19 height 6
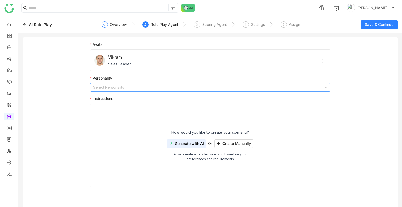
click at [114, 91] on input at bounding box center [208, 87] width 230 height 8
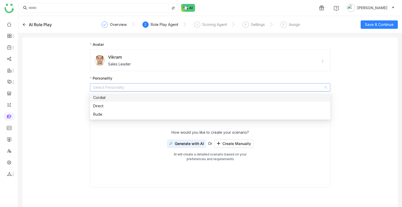
click at [110, 99] on div "Cordial" at bounding box center [210, 98] width 234 height 6
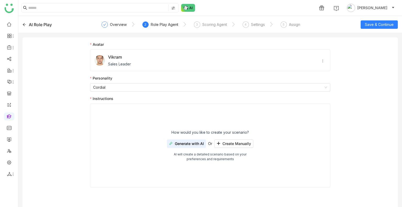
click at [175, 142] on button "Generate with AI" at bounding box center [186, 143] width 39 height 8
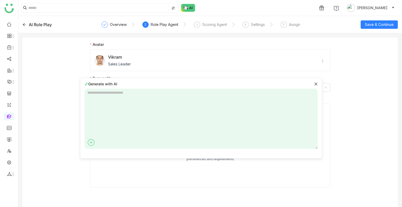
click at [92, 99] on textarea at bounding box center [201, 119] width 233 height 60
type textarea "**********"
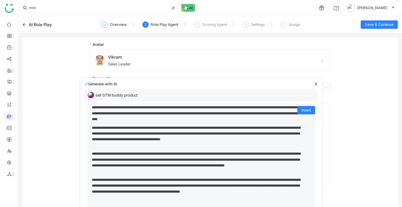
scroll to position [34, 0]
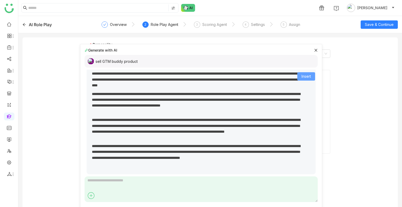
click at [297, 74] on button "Insert" at bounding box center [306, 76] width 18 height 8
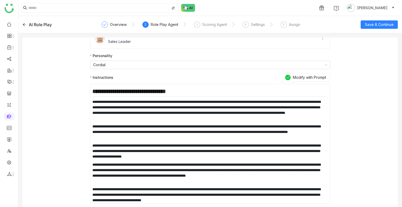
scroll to position [0, 0]
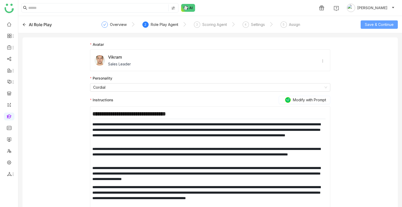
click at [374, 23] on span "Save & Continue" at bounding box center [379, 25] width 29 height 6
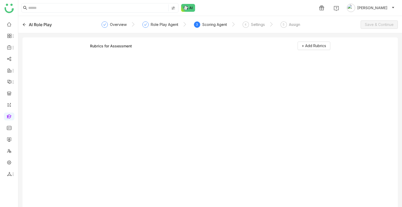
click at [303, 50] on div "Rubrics for Assessment + Add Rubrics" at bounding box center [210, 48] width 240 height 12
click at [308, 47] on span "+ Add Rubrics" at bounding box center [314, 46] width 24 height 6
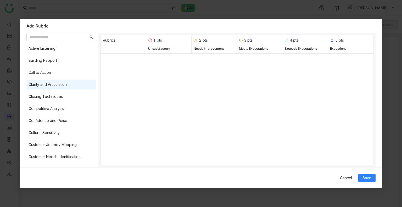
click at [63, 86] on div "Clarity and Articulation" at bounding box center [48, 85] width 38 height 6
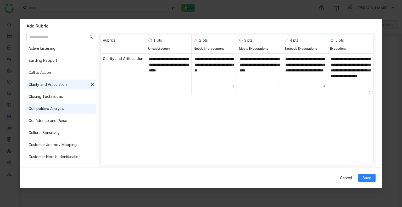
click at [59, 113] on div "Competitive Analysis" at bounding box center [61, 109] width 70 height 10
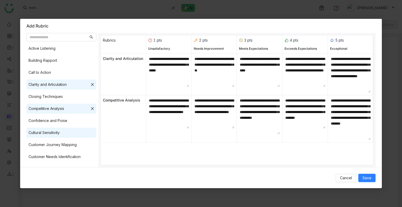
click at [66, 137] on div "Cultural Sensitivity" at bounding box center [61, 133] width 70 height 10
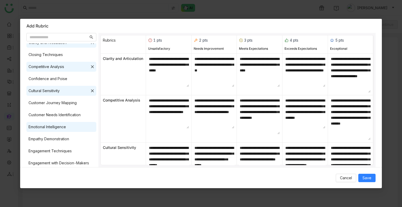
click at [64, 124] on div "Emotional Intelligence" at bounding box center [47, 127] width 37 height 6
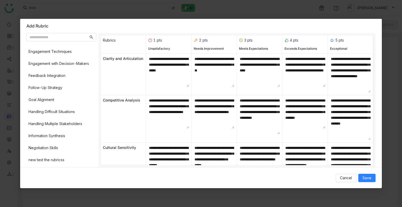
scroll to position [150, 0]
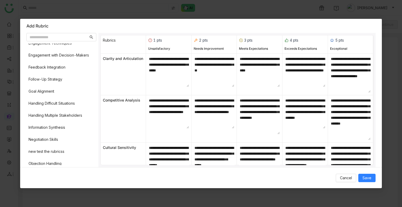
click at [61, 109] on div "Active Listening Building Rapport Call to Action Clarity and Articulation Closi…" at bounding box center [61, 104] width 70 height 122
click at [62, 111] on div "Handling Multiple Stakeholders" at bounding box center [61, 115] width 70 height 10
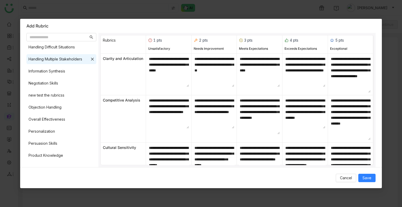
scroll to position [208, 0]
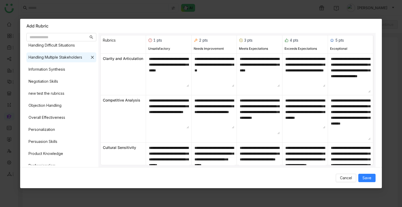
click at [57, 110] on div "Active Listening Building Rapport Call to Action Clarity and Articulation Closi…" at bounding box center [61, 104] width 70 height 122
click at [58, 113] on div "Overall Effectiveness" at bounding box center [61, 118] width 70 height 10
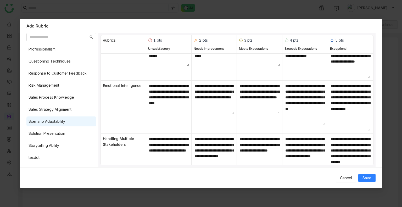
scroll to position [325, 0]
click at [48, 119] on div "Scenario Adaptability" at bounding box center [47, 121] width 37 height 6
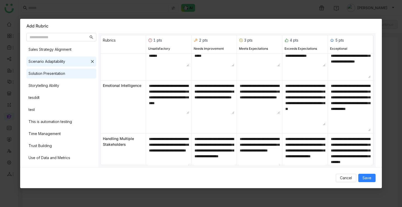
scroll to position [387, 0]
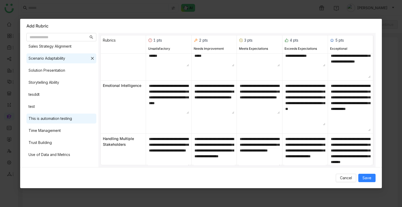
click at [51, 121] on div "This is automation testing" at bounding box center [50, 119] width 43 height 6
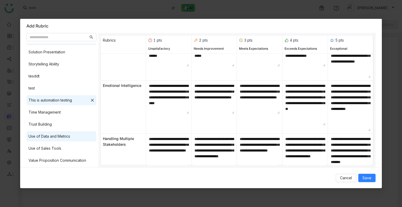
click at [51, 134] on div "Use of Data and Metrics" at bounding box center [50, 136] width 42 height 6
click at [48, 122] on div "Trust Building" at bounding box center [40, 124] width 23 height 6
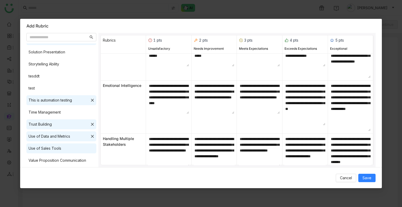
click at [58, 153] on div "Use of Sales Tools" at bounding box center [61, 148] width 70 height 10
click at [65, 164] on div "Value Proposition Communication" at bounding box center [61, 160] width 70 height 10
click at [368, 177] on span "Save" at bounding box center [366, 178] width 9 height 6
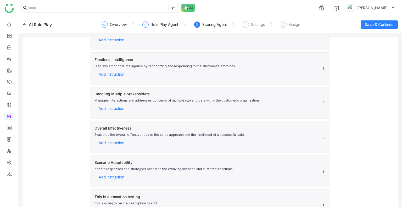
scroll to position [0, 0]
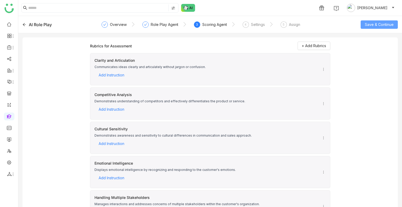
click at [367, 24] on span "Save & Continue" at bounding box center [379, 25] width 29 height 6
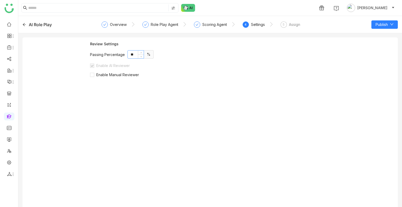
click at [131, 57] on input "**" at bounding box center [136, 55] width 16 height 8
type input "**"
click at [116, 74] on span "Enable Manual Reviewer" at bounding box center [117, 74] width 47 height 4
click at [129, 105] on div "Add Reviewers Set Manager as Default Reviewer Select users * Minimum review req…" at bounding box center [210, 103] width 240 height 52
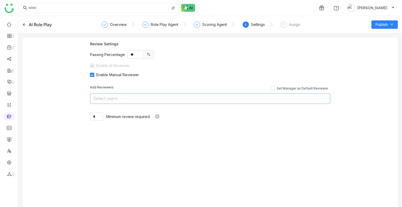
click at [122, 99] on nz-select-top-control "Select users" at bounding box center [210, 98] width 240 height 10
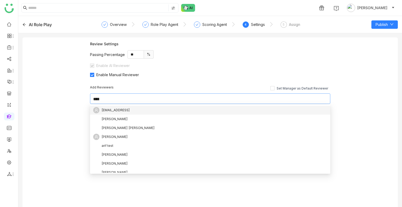
type input "*****"
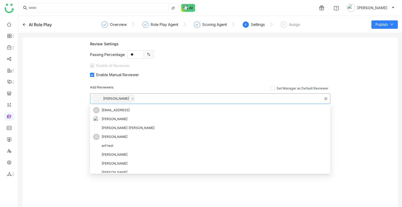
click at [162, 94] on nz-select-top-control "[PERSON_NAME]" at bounding box center [210, 98] width 240 height 10
click at [151, 83] on div "Add Reviewers Set Manager as Default Reviewer Uday Bhanu * Minimum review requi…" at bounding box center [210, 103] width 240 height 52
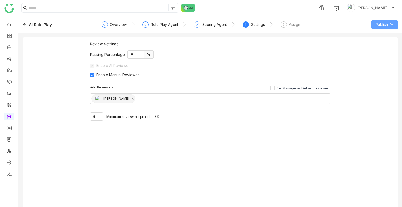
click at [380, 24] on span "Publish" at bounding box center [382, 25] width 12 height 6
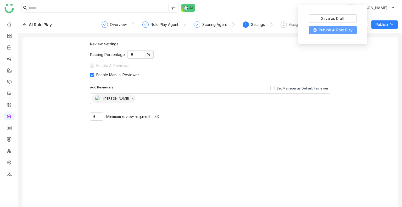
click at [343, 28] on span "Publish AI Role Play" at bounding box center [336, 30] width 34 height 6
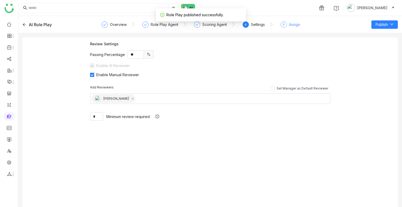
click at [294, 22] on div "Assign" at bounding box center [294, 24] width 11 height 6
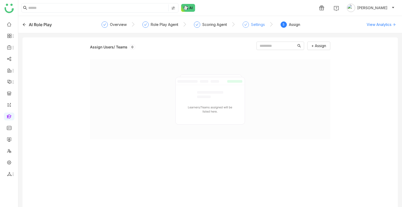
click at [263, 22] on div "Settings" at bounding box center [258, 24] width 14 height 6
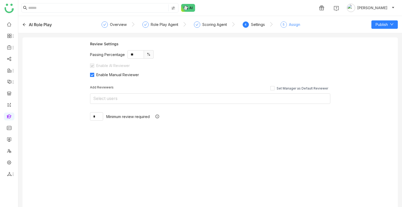
click at [293, 22] on div "Assign" at bounding box center [294, 24] width 11 height 6
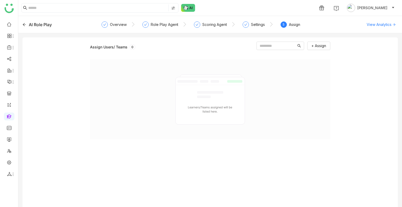
click at [320, 40] on div "Assign Users/ Teams 0 + Assign" at bounding box center [210, 124] width 375 height 174
click at [320, 45] on span "+ Assign" at bounding box center [318, 46] width 15 height 6
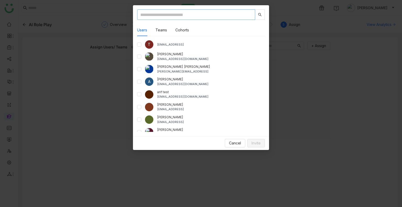
click at [166, 15] on input "text" at bounding box center [196, 14] width 118 height 10
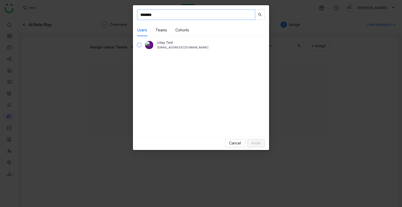
type input "*******"
click at [260, 144] on span "Invite" at bounding box center [256, 143] width 9 height 6
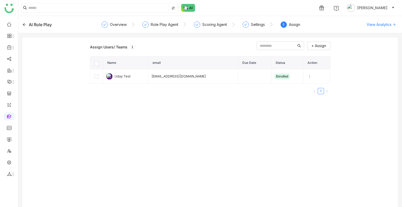
click at [227, 167] on div "Assign Users/ Teams 1 + Assign Name email Due Date Status Action Uday Test uday…" at bounding box center [210, 127] width 240 height 170
click at [373, 24] on span "View Analytics" at bounding box center [379, 24] width 25 height 5
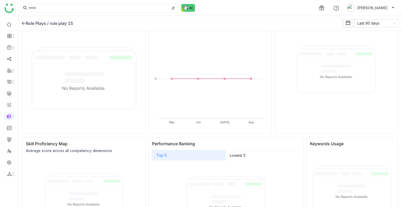
scroll to position [101, 0]
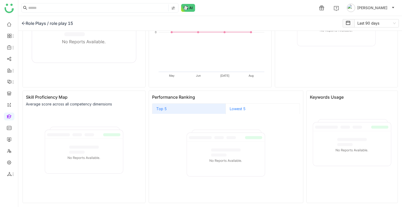
click at [256, 109] on label "Lowest 5" at bounding box center [263, 108] width 74 height 10
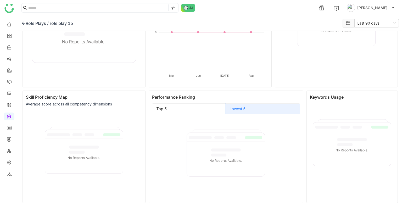
click at [193, 117] on icon at bounding box center [226, 153] width 79 height 79
click at [186, 110] on label "Top 5" at bounding box center [189, 108] width 74 height 10
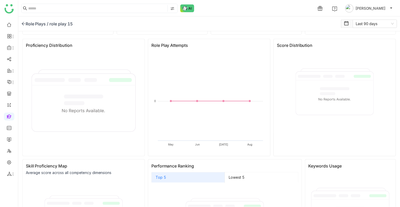
scroll to position [0, 0]
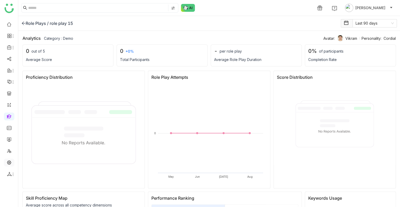
click at [7, 163] on link at bounding box center [9, 162] width 5 height 4
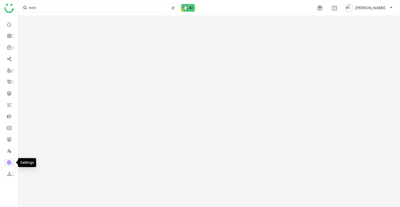
click at [7, 163] on link at bounding box center [9, 162] width 5 height 4
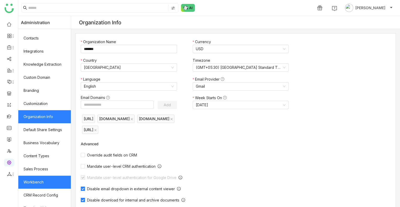
scroll to position [70, 0]
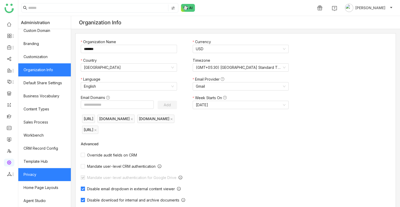
click at [40, 178] on link "Privacy" at bounding box center [44, 174] width 53 height 13
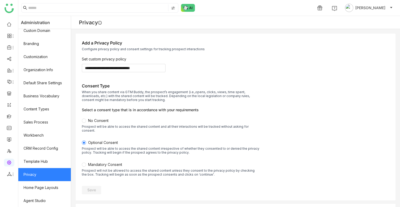
click at [100, 169] on div "Prospect will not be allowed to access the shared content unless they consent t…" at bounding box center [171, 173] width 178 height 8
click at [96, 187] on span "Save" at bounding box center [91, 189] width 9 height 5
click at [11, 139] on link at bounding box center [9, 139] width 5 height 4
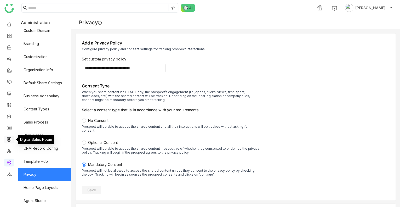
click at [11, 139] on link at bounding box center [9, 139] width 5 height 4
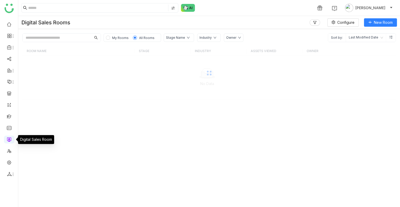
click at [11, 139] on link at bounding box center [9, 139] width 5 height 4
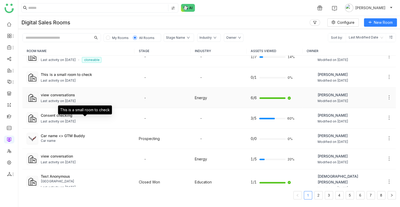
scroll to position [54, 0]
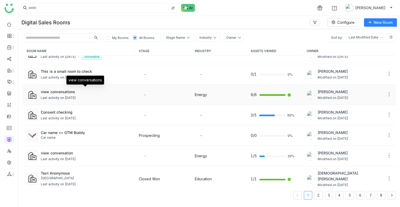
click at [86, 92] on div "view conversations" at bounding box center [86, 91] width 90 height 5
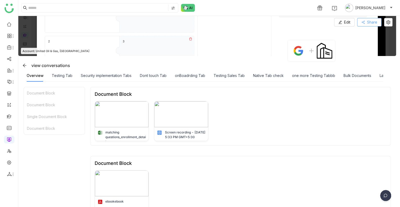
click at [367, 23] on span "Share" at bounding box center [372, 22] width 10 height 6
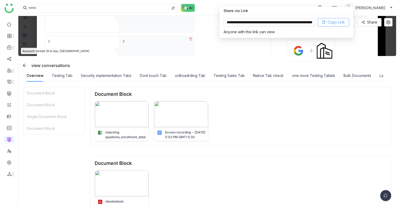
click at [339, 22] on span "Copy Link" at bounding box center [336, 22] width 17 height 6
click at [373, 76] on div "Insights" at bounding box center [379, 76] width 13 height 6
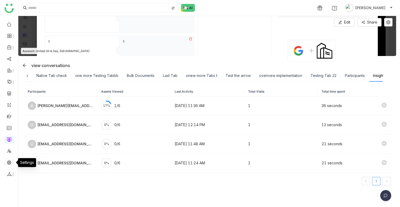
click at [8, 161] on link at bounding box center [9, 162] width 5 height 4
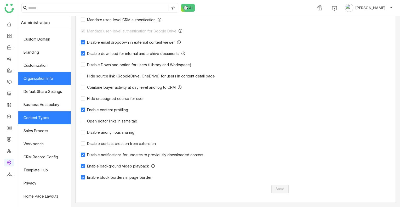
scroll to position [70, 0]
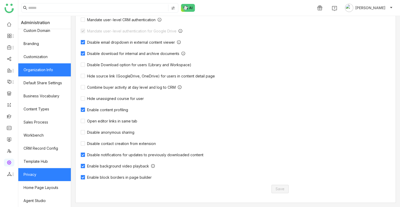
click at [34, 176] on link "Privacy" at bounding box center [44, 174] width 53 height 13
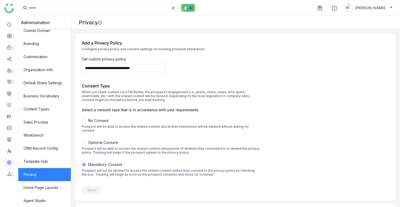
click at [102, 123] on label "No Consent Prospect will be able to access the shared content and all their int…" at bounding box center [171, 129] width 178 height 22
click at [96, 187] on span "Save" at bounding box center [91, 189] width 9 height 5
click at [9, 137] on link at bounding box center [9, 139] width 5 height 4
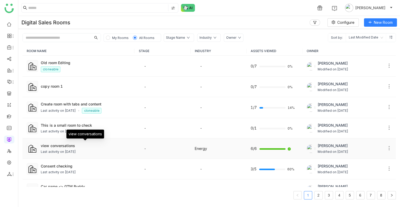
click at [70, 146] on div "view conversations" at bounding box center [86, 145] width 90 height 5
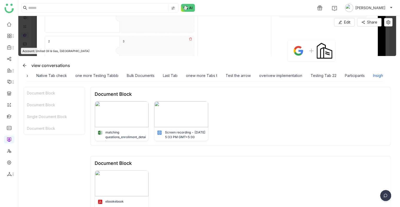
click at [373, 73] on div "Insights" at bounding box center [379, 76] width 13 height 6
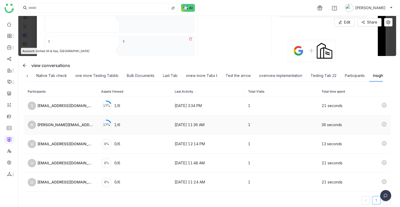
scroll to position [6, 0]
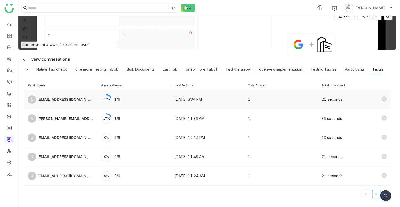
click at [124, 99] on td "17% 1/6" at bounding box center [134, 99] width 74 height 19
click at [382, 98] on icon at bounding box center [384, 98] width 5 height 5
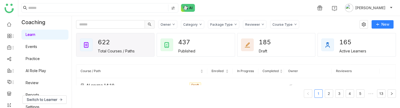
click at [29, 81] on link "Review" at bounding box center [32, 82] width 13 height 4
drag, startPoint x: 29, startPoint y: 81, endPoint x: 197, endPoint y: 103, distance: 169.4
click at [29, 81] on link "Review" at bounding box center [32, 82] width 13 height 4
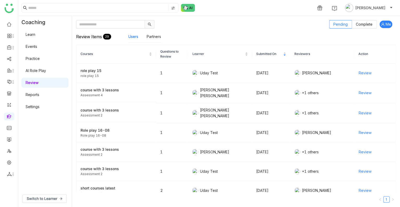
click at [397, 108] on div "Pending Complete Me Review Items 29 Users Partners Courses Questions to Review …" at bounding box center [236, 111] width 328 height 191
click at [359, 71] on span "Review" at bounding box center [365, 73] width 13 height 6
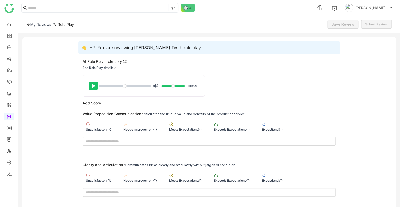
click at [91, 88] on button "Pause Play" at bounding box center [93, 86] width 8 height 8
click at [89, 85] on button "Pause Play" at bounding box center [93, 86] width 8 height 8
type input "*****"
click at [39, 23] on div "My Reviews /" at bounding box center [41, 24] width 23 height 4
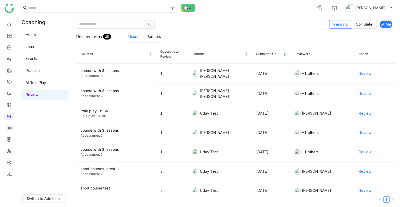
click at [46, 80] on link "AI Role Play" at bounding box center [36, 82] width 20 height 4
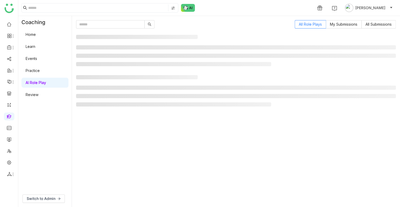
click at [46, 80] on link "AI Role Play" at bounding box center [36, 82] width 20 height 4
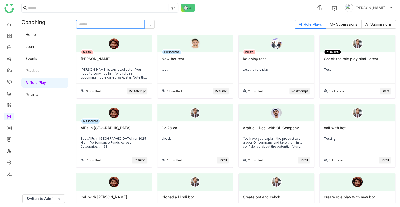
click at [117, 21] on input "text" at bounding box center [110, 24] width 69 height 8
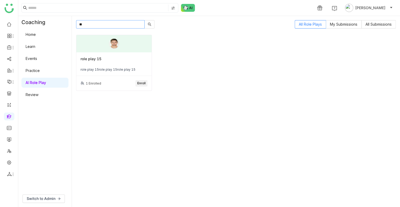
type input "**"
click at [142, 82] on span "Enroll" at bounding box center [141, 83] width 8 height 5
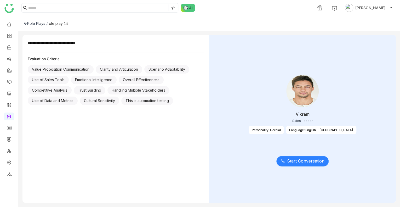
click at [282, 159] on icon at bounding box center [283, 161] width 4 height 4
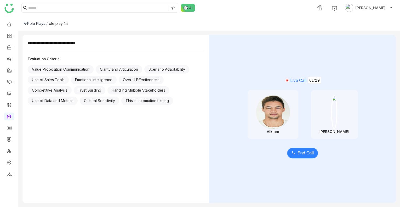
click at [299, 151] on span "End Call" at bounding box center [306, 153] width 16 height 7
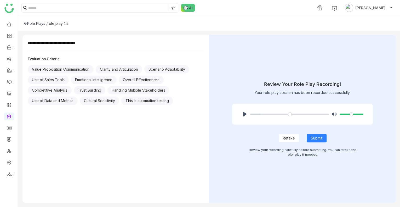
click at [289, 138] on span "Retake" at bounding box center [289, 138] width 12 height 6
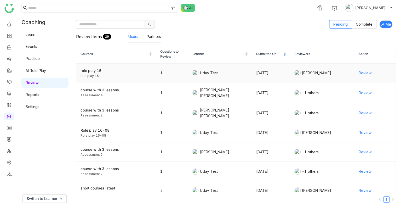
click at [359, 75] on span "Review" at bounding box center [365, 73] width 13 height 6
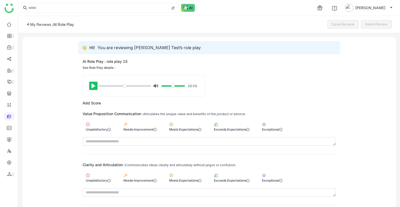
click at [95, 83] on button "Pause Play" at bounding box center [93, 86] width 8 height 8
click at [133, 86] on input "Seek" at bounding box center [125, 85] width 52 height 5
click at [97, 133] on div "Unsatisfactory" at bounding box center [98, 126] width 31 height 15
click at [190, 181] on div "Meets Expectations" at bounding box center [185, 180] width 32 height 4
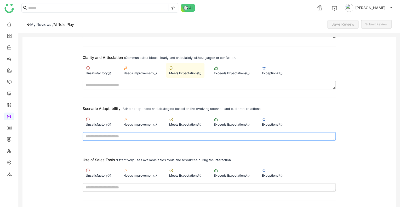
scroll to position [108, 0]
click at [143, 122] on div "Needs Improvement" at bounding box center [140, 124] width 33 height 4
click at [102, 171] on div "Unsatisfactory" at bounding box center [98, 172] width 31 height 15
click at [167, 176] on div "Unsatisfactory Needs Improvement Meets Expectations Exceeds Expectations Except…" at bounding box center [209, 172] width 253 height 15
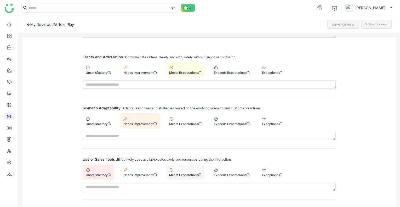
click at [188, 169] on div "Meets Expectations" at bounding box center [185, 172] width 38 height 15
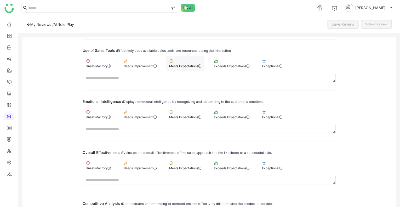
scroll to position [217, 0]
click at [95, 119] on div "Unsatisfactory" at bounding box center [98, 113] width 31 height 15
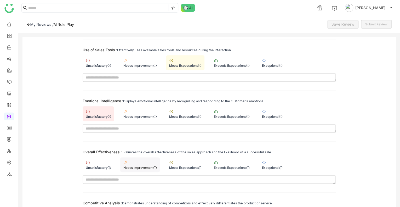
click at [147, 169] on div "Needs Improvement" at bounding box center [140, 164] width 40 height 15
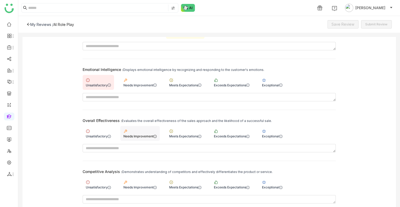
scroll to position [253, 0]
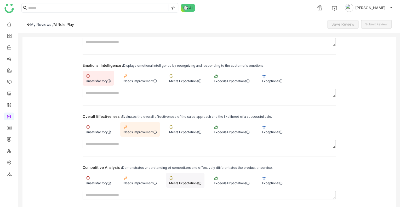
type input "***"
click at [180, 181] on div "Meets Expectations" at bounding box center [185, 183] width 32 height 4
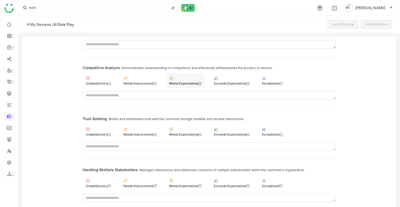
scroll to position [353, 0]
click at [189, 140] on div "Trust Building : Builds and establishes trust with the customer through credibl…" at bounding box center [209, 133] width 253 height 34
click at [128, 173] on div "Handling Multiple Stakeholders : Manages interactions and addresses concerns of…" at bounding box center [209, 184] width 253 height 34
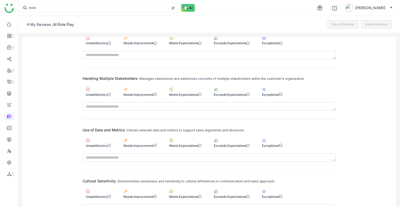
scroll to position [447, 0]
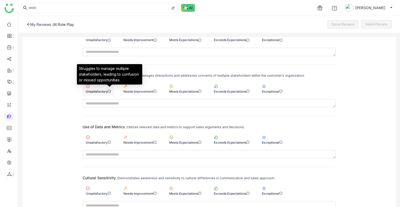
click at [109, 90] on icon at bounding box center [109, 91] width 3 height 3
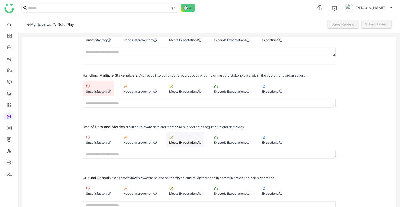
click at [192, 140] on div "Meets Expectations" at bounding box center [185, 142] width 32 height 4
click at [241, 194] on div "Exceeds Expectations" at bounding box center [232, 190] width 42 height 15
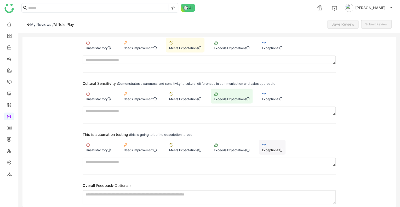
click at [266, 145] on div "Exceptional" at bounding box center [272, 147] width 27 height 15
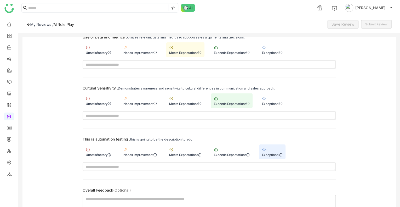
click at [284, 149] on div "Exceptional" at bounding box center [272, 151] width 27 height 15
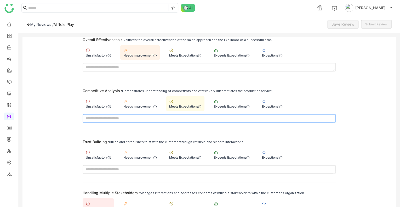
scroll to position [331, 0]
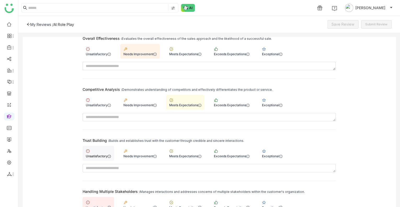
click at [102, 154] on div "Unsatisfactory" at bounding box center [98, 156] width 25 height 4
click at [344, 22] on span "Save Review" at bounding box center [343, 24] width 23 height 6
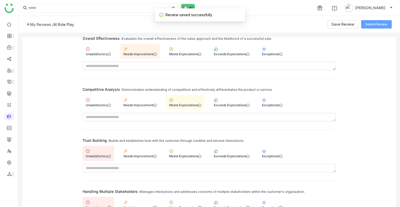
click at [369, 24] on span "Submit Review" at bounding box center [377, 24] width 22 height 5
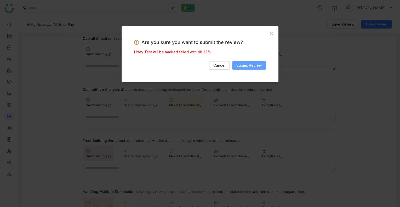
click at [246, 64] on span "Submit Review" at bounding box center [249, 66] width 25 height 6
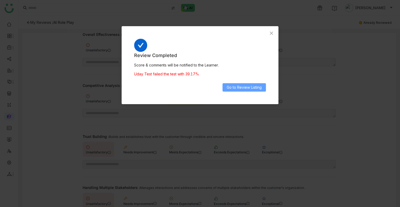
click at [247, 87] on span "Go to Review Listing" at bounding box center [244, 88] width 35 height 6
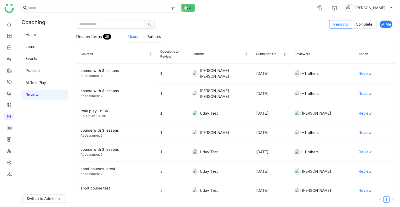
click at [37, 82] on link "AI Role Play" at bounding box center [36, 82] width 20 height 4
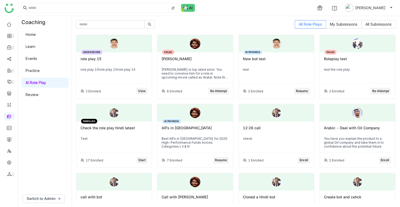
click at [116, 61] on div "role play 15" at bounding box center [114, 61] width 67 height 9
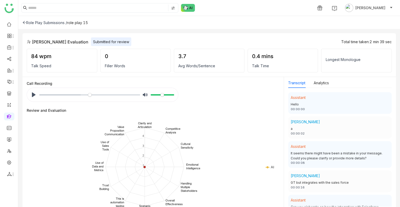
click at [25, 23] on icon at bounding box center [25, 23] width 4 height 4
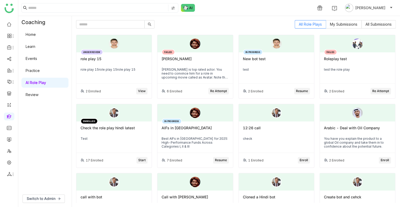
click at [51, 193] on div "Switch to Admin" at bounding box center [44, 198] width 53 height 17
click at [51, 195] on button "Switch to Admin" at bounding box center [44, 198] width 42 height 8
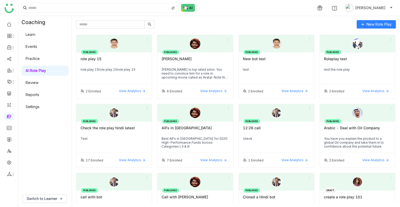
click at [102, 71] on div "role play 15role play 15role play 15" at bounding box center [114, 70] width 67 height 4
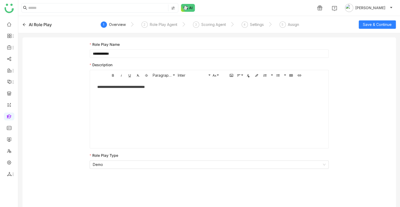
click at [161, 87] on div "**********" at bounding box center [209, 87] width 224 height 6
click at [112, 86] on div "**********" at bounding box center [209, 87] width 224 height 6
click at [112, 84] on div "**********" at bounding box center [209, 87] width 224 height 6
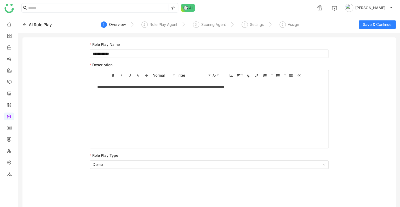
click at [115, 88] on div "**********" at bounding box center [209, 87] width 224 height 6
click at [140, 87] on div "**********" at bounding box center [209, 87] width 224 height 6
click at [167, 87] on div "**********" at bounding box center [209, 87] width 224 height 6
drag, startPoint x: 167, startPoint y: 87, endPoint x: 179, endPoint y: 87, distance: 11.8
click at [167, 87] on div "**********" at bounding box center [209, 87] width 224 height 6
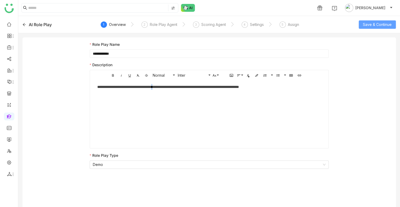
click at [369, 23] on span "Save & Continue" at bounding box center [377, 25] width 29 height 6
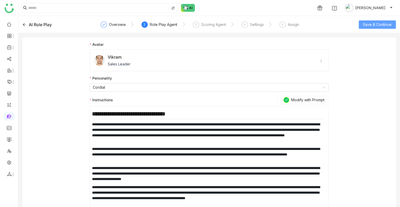
scroll to position [28, 0]
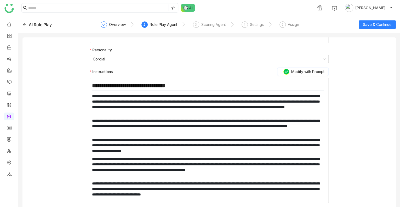
click at [139, 118] on p "**********" at bounding box center [208, 126] width 232 height 16
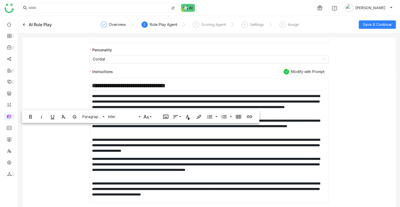
click at [172, 137] on p "**********" at bounding box center [208, 145] width 232 height 16
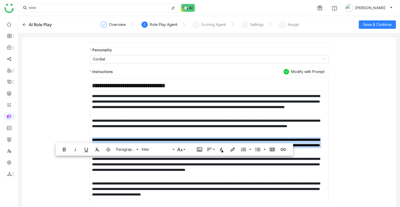
click at [172, 137] on p "**********" at bounding box center [208, 145] width 232 height 16
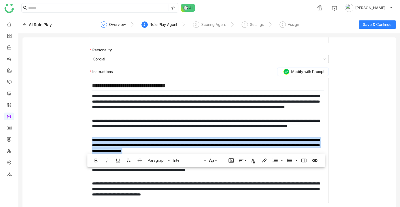
click at [172, 137] on p "**********" at bounding box center [208, 145] width 232 height 16
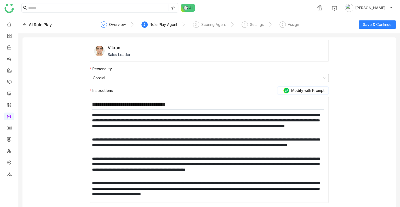
scroll to position [9, 0]
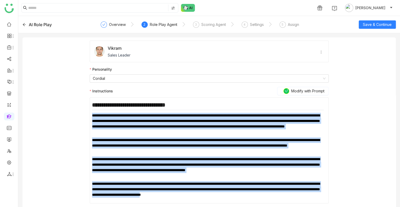
drag, startPoint x: 98, startPoint y: 199, endPoint x: 88, endPoint y: 116, distance: 83.4
click at [88, 116] on div "**********" at bounding box center [210, 120] width 374 height 183
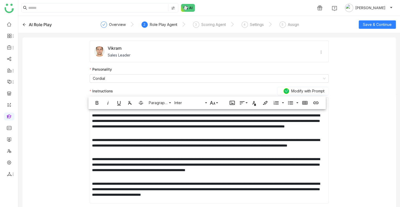
scroll to position [0, 0]
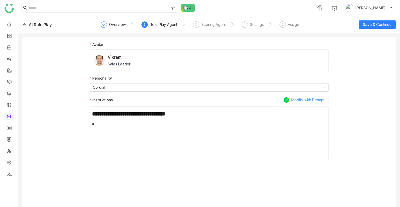
click at [302, 98] on span "Modify with Prompt" at bounding box center [308, 100] width 33 height 6
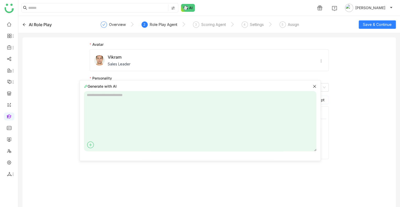
click at [89, 105] on textarea at bounding box center [200, 121] width 233 height 60
type textarea "**********"
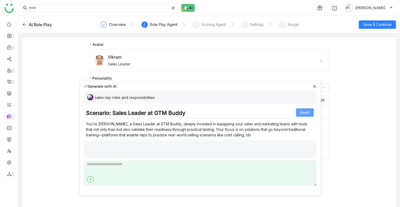
click at [303, 116] on button "Insert" at bounding box center [305, 112] width 18 height 8
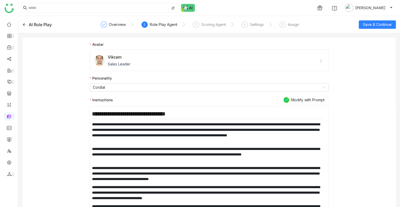
scroll to position [36, 0]
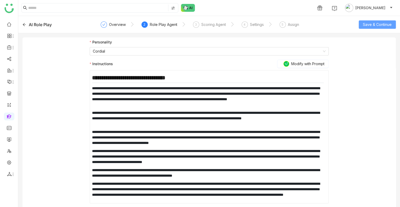
click at [367, 23] on span "Save & Continue" at bounding box center [377, 25] width 29 height 6
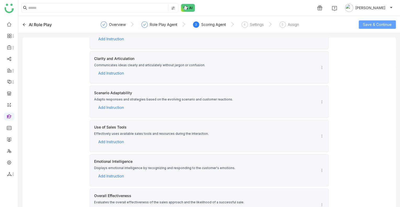
scroll to position [0, 0]
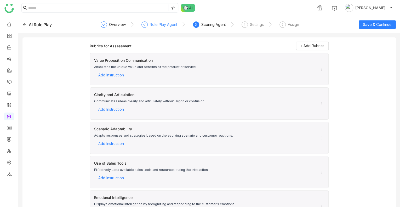
click at [156, 27] on div "Role Play Agent" at bounding box center [163, 24] width 27 height 6
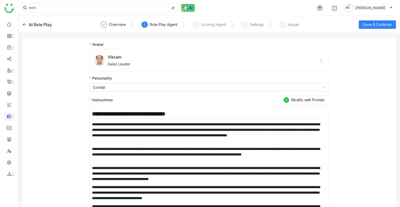
scroll to position [36, 0]
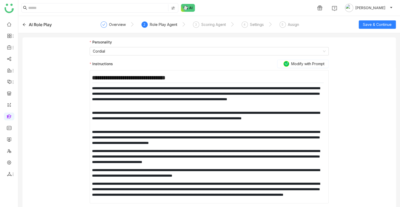
click at [167, 181] on p "**********" at bounding box center [208, 192] width 232 height 22
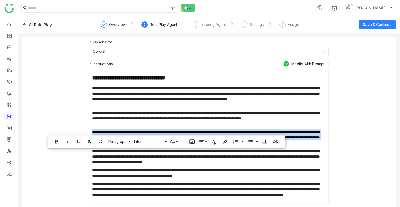
click at [167, 181] on p "**********" at bounding box center [208, 192] width 232 height 22
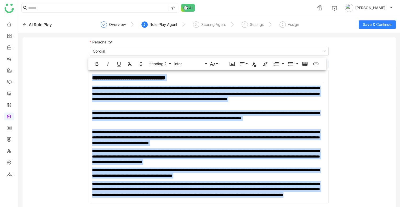
click at [167, 181] on p "**********" at bounding box center [208, 192] width 232 height 22
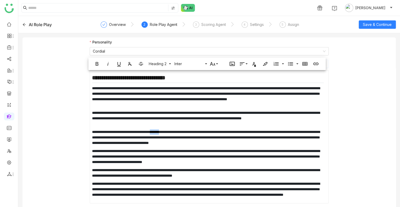
click at [167, 181] on p "**********" at bounding box center [208, 192] width 232 height 22
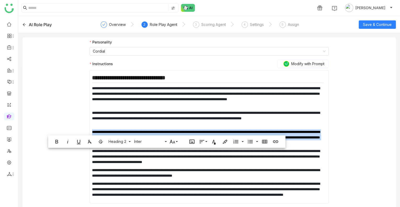
click at [167, 181] on p "**********" at bounding box center [208, 192] width 232 height 22
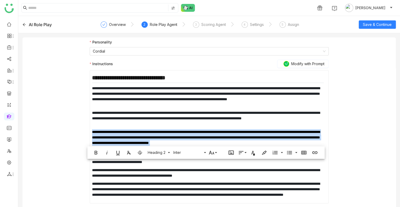
click at [167, 181] on p "**********" at bounding box center [208, 192] width 232 height 22
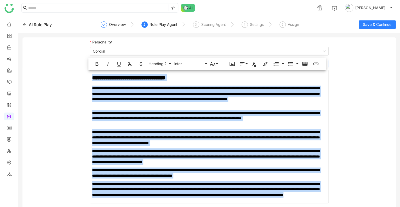
copy div "**********"
click at [267, 110] on p "**********" at bounding box center [208, 118] width 232 height 16
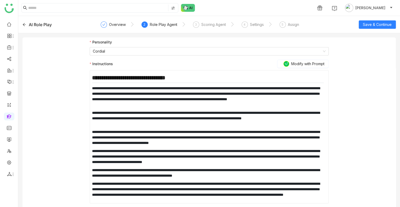
click at [348, 104] on div "**********" at bounding box center [210, 106] width 374 height 210
click at [377, 24] on span "Save & Continue" at bounding box center [377, 25] width 29 height 6
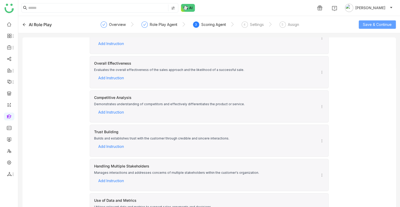
scroll to position [250, 0]
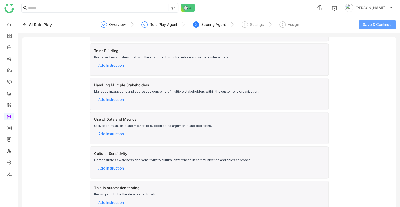
click at [376, 25] on span "Save & Continue" at bounding box center [377, 25] width 29 height 6
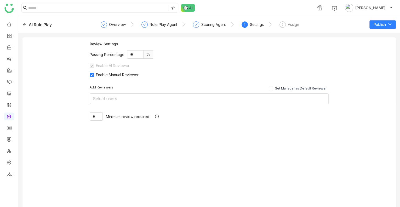
scroll to position [0, 0]
click at [377, 24] on span "Publish" at bounding box center [380, 25] width 12 height 6
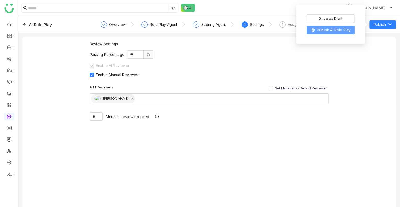
click at [314, 32] on span at bounding box center [313, 30] width 4 height 4
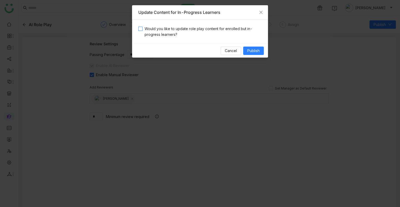
click at [177, 34] on span "Would you like to update role play content for enrolled but in-progress learner…" at bounding box center [202, 32] width 119 height 12
click at [258, 48] on span "Publish" at bounding box center [254, 51] width 12 height 6
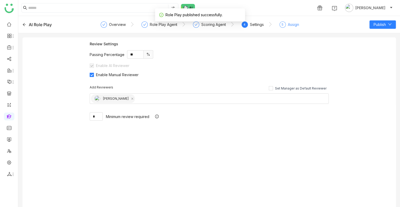
click at [288, 24] on div "Assign" at bounding box center [293, 24] width 11 height 6
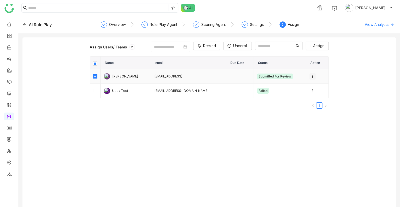
click at [311, 76] on icon at bounding box center [313, 77] width 4 height 4
click at [315, 89] on li "Unenroll" at bounding box center [330, 86] width 46 height 10
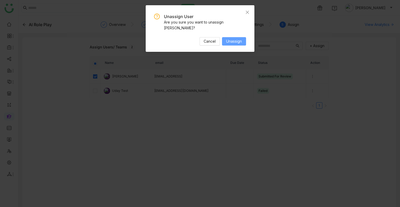
click at [233, 43] on span "Unassign" at bounding box center [234, 41] width 16 height 6
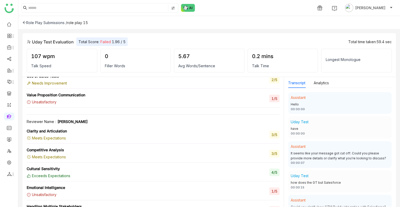
scroll to position [991, 0]
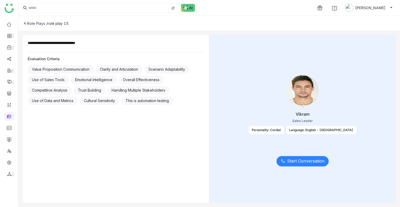
click at [293, 163] on span "Start Conversation" at bounding box center [305, 161] width 37 height 7
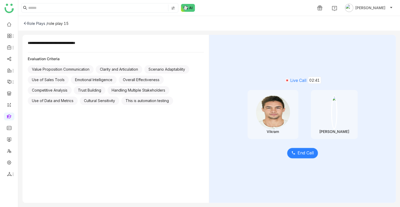
click at [297, 152] on button "End Call" at bounding box center [302, 153] width 31 height 10
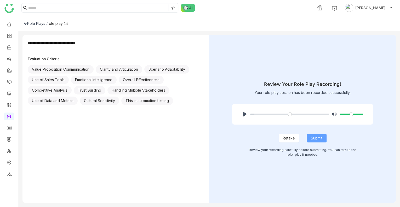
click at [311, 138] on span "Submit" at bounding box center [317, 138] width 12 height 6
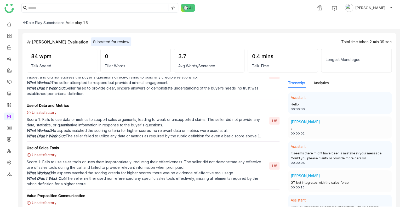
scroll to position [619, 0]
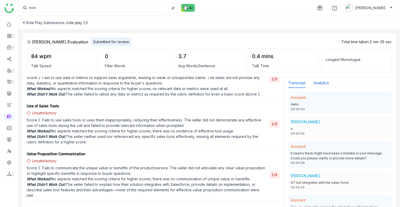
click at [320, 85] on button "Analytics" at bounding box center [321, 83] width 15 height 6
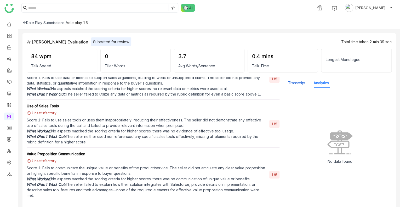
click at [298, 85] on button "Transcript" at bounding box center [296, 83] width 17 height 6
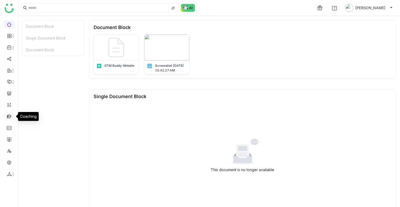
click at [10, 117] on link at bounding box center [9, 116] width 5 height 4
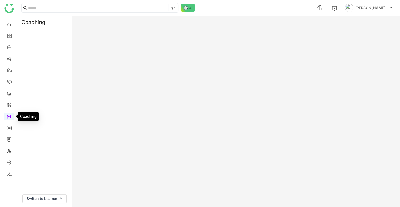
click at [10, 117] on link at bounding box center [9, 116] width 5 height 4
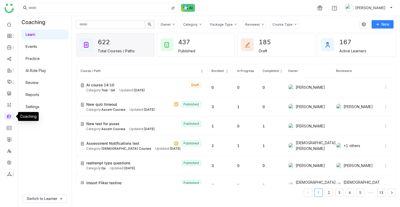
click at [37, 72] on link "AI Role Play" at bounding box center [36, 70] width 20 height 4
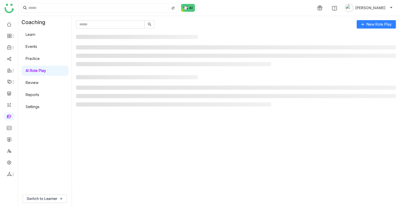
click at [37, 72] on link "AI Role Play" at bounding box center [36, 70] width 20 height 4
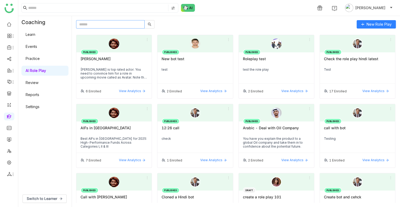
click at [106, 20] on input "text" at bounding box center [110, 24] width 69 height 8
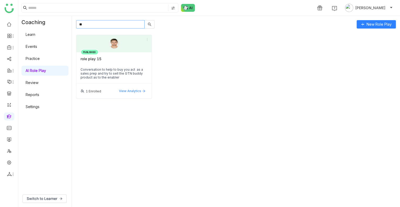
type input "**"
click at [107, 64] on div "role play 15" at bounding box center [114, 61] width 67 height 9
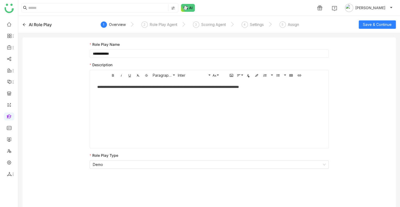
click at [30, 27] on div "AI Role Play" at bounding box center [40, 24] width 23 height 6
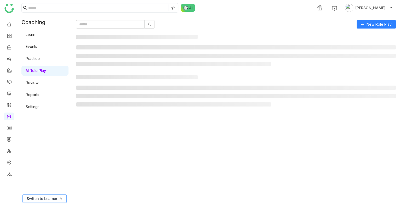
click at [51, 199] on span "Switch to Learner" at bounding box center [42, 199] width 31 height 6
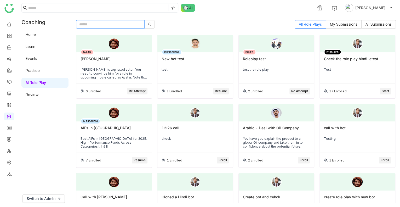
click at [100, 23] on input "text" at bounding box center [110, 24] width 69 height 8
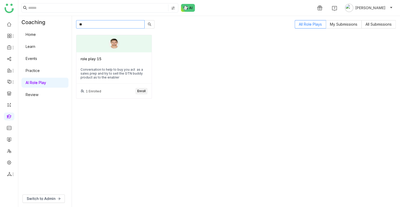
type input "**"
click at [112, 63] on div "role play 15" at bounding box center [114, 61] width 67 height 9
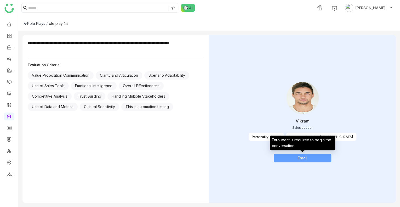
click at [282, 158] on button "Enroll" at bounding box center [303, 158] width 58 height 8
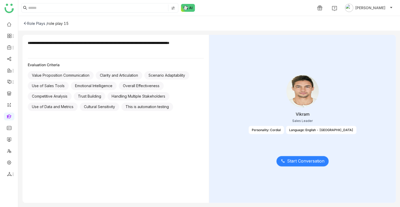
click at [288, 160] on span "Start Conversation" at bounding box center [305, 161] width 37 height 7
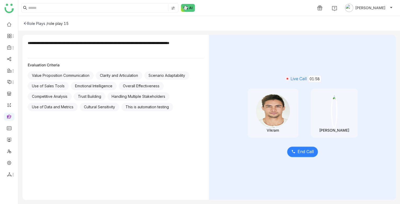
click at [310, 151] on span "End Call" at bounding box center [306, 151] width 16 height 7
